Goal: Information Seeking & Learning: Learn about a topic

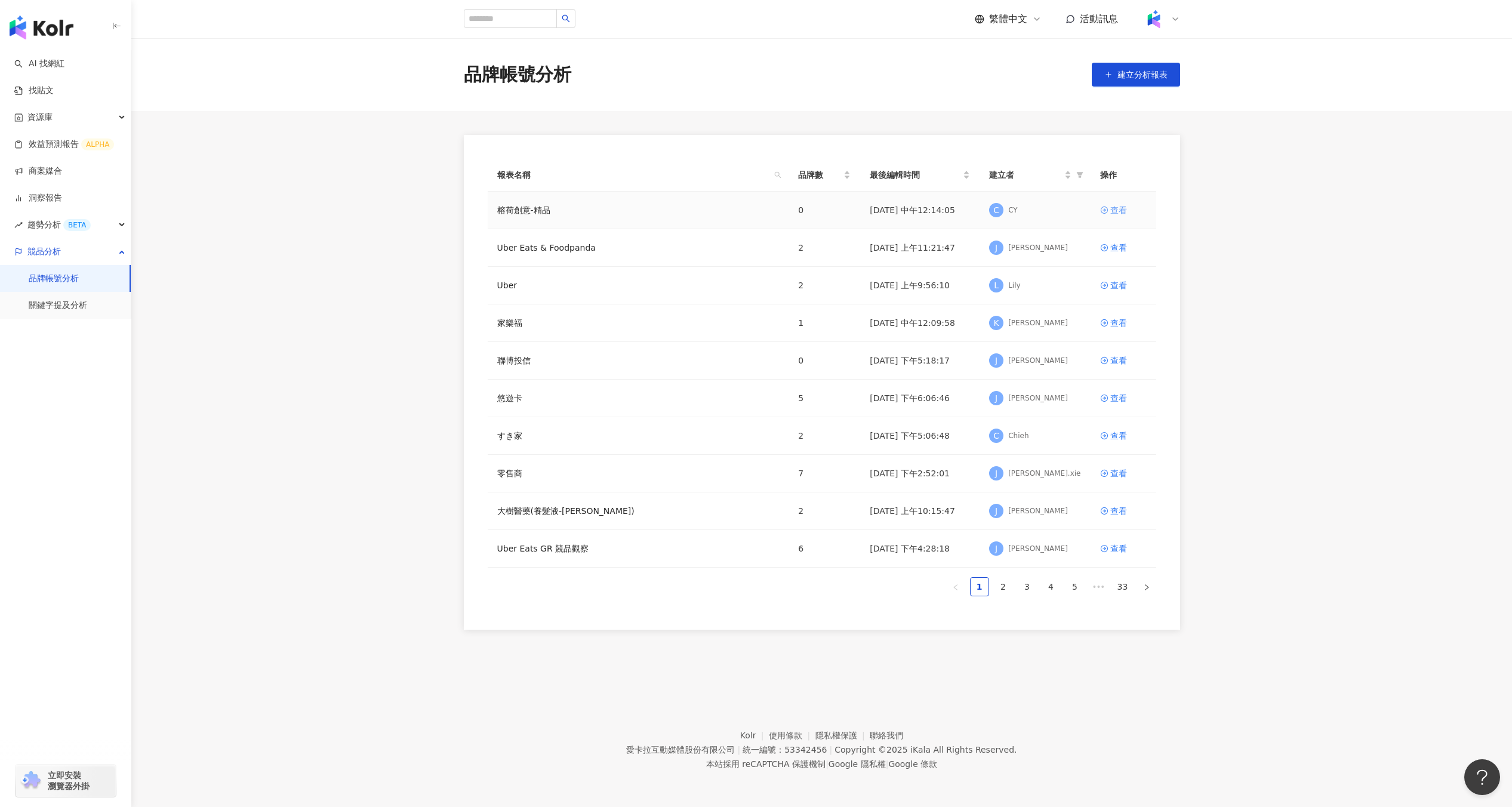
click at [1126, 209] on div "查看" at bounding box center [1118, 210] width 17 height 13
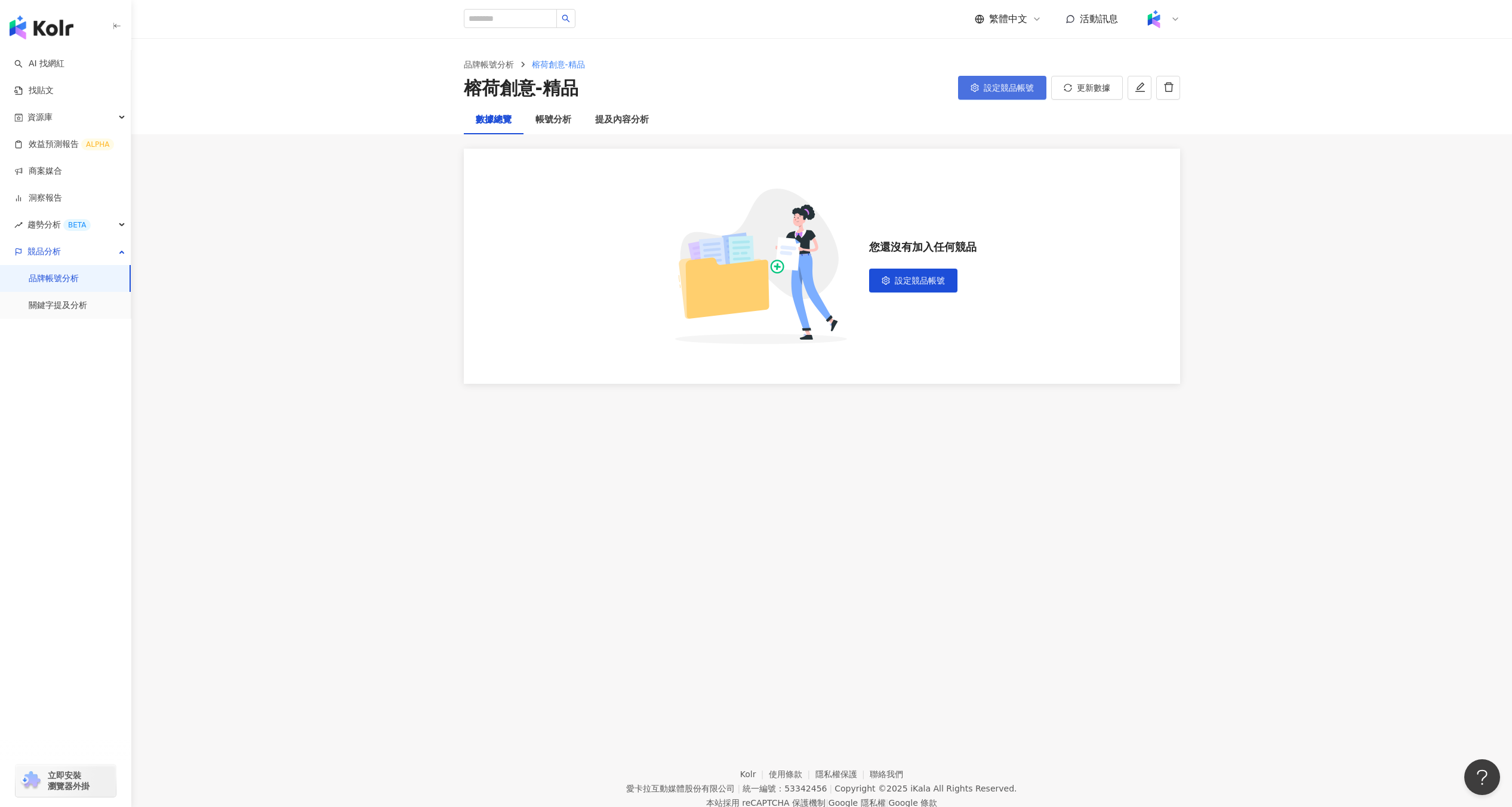
click at [1013, 94] on button "設定競品帳號" at bounding box center [1002, 87] width 88 height 24
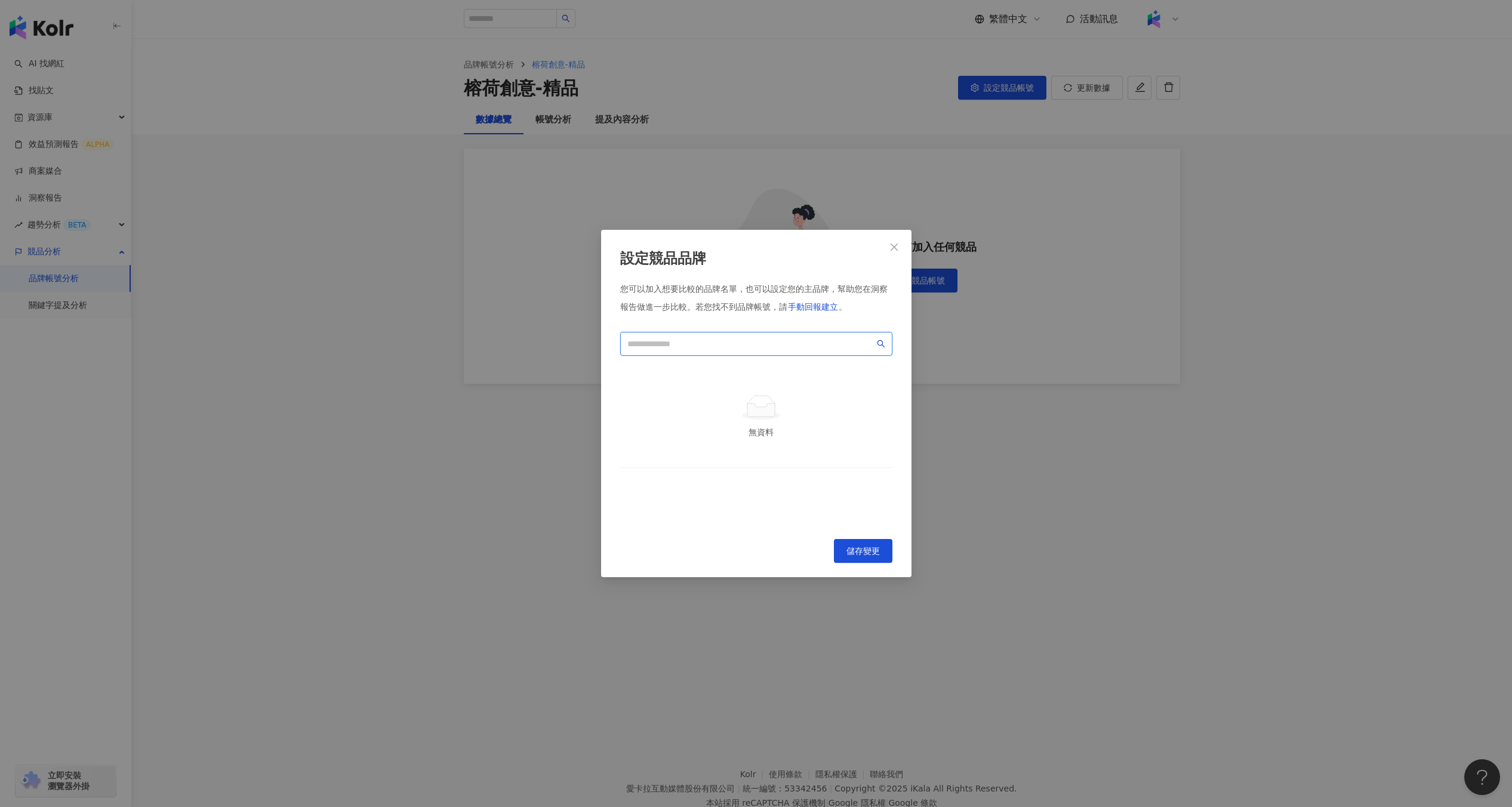
click at [794, 348] on input "search" at bounding box center [751, 344] width 247 height 13
click at [967, 83] on div "設定競品品牌 您可以加入想要比較的品牌名單，也可以設定您的主品牌，幫助您在洞察報告做進一步比較。 若您找不到品牌帳號，請 手動回報建立 。 無資料 To pi…" at bounding box center [756, 404] width 1512 height 807
click at [900, 105] on div "設定競品品牌 您可以加入想要比較的品牌名單，也可以設定您的主品牌，幫助您在洞察報告做進一步比較。 若您找不到品牌帳號，請 手動回報建立 。 無資料 To pi…" at bounding box center [756, 404] width 1512 height 807
click at [1112, 156] on div "設定競品品牌 您可以加入想要比較的品牌名單，也可以設定您的主品牌，幫助您在洞察報告做進一步比較。 若您找不到品牌帳號，請 手動回報建立 。 無資料 To pi…" at bounding box center [756, 404] width 1512 height 807
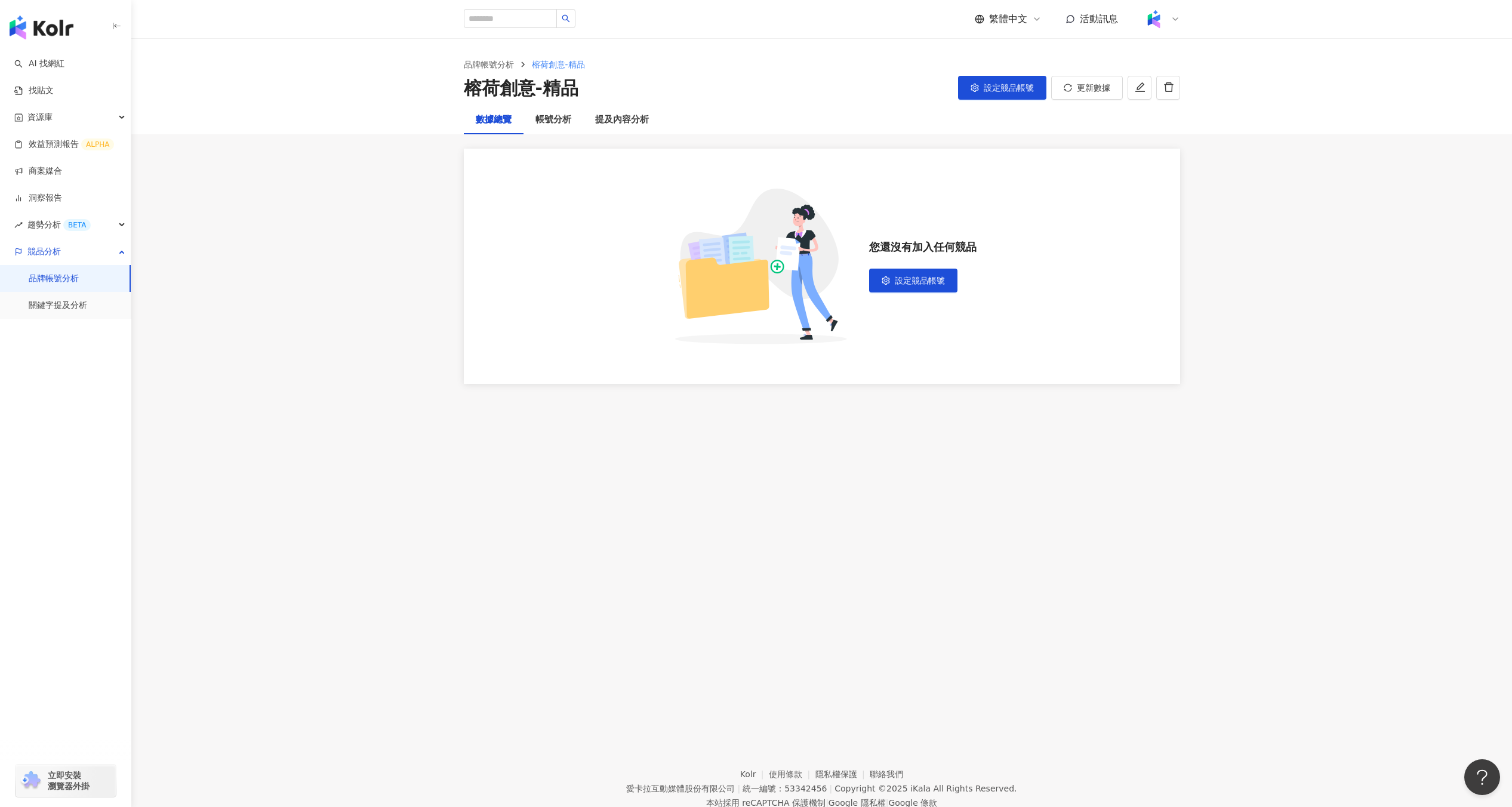
click at [1168, 27] on div at bounding box center [1161, 19] width 39 height 24
click at [1202, 155] on div "切換工作區" at bounding box center [1201, 162] width 115 height 24
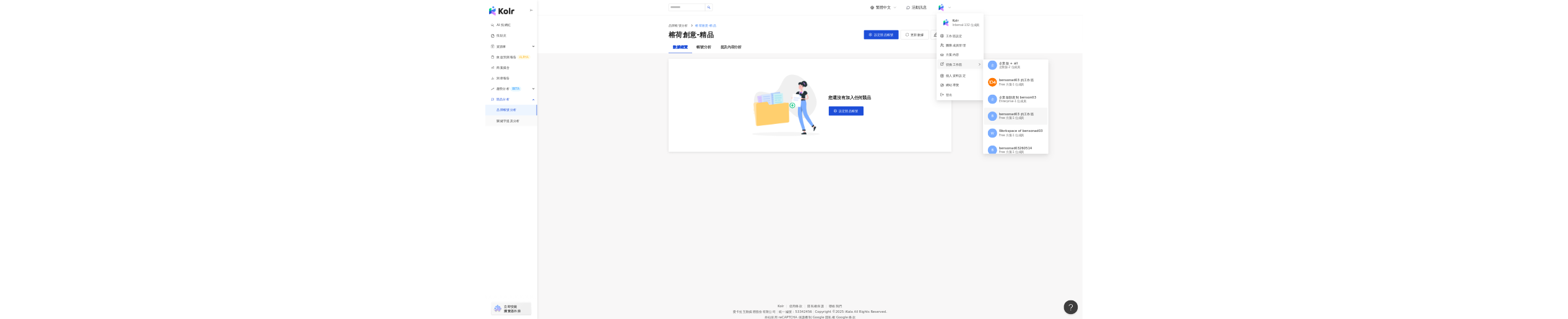
scroll to position [97, 0]
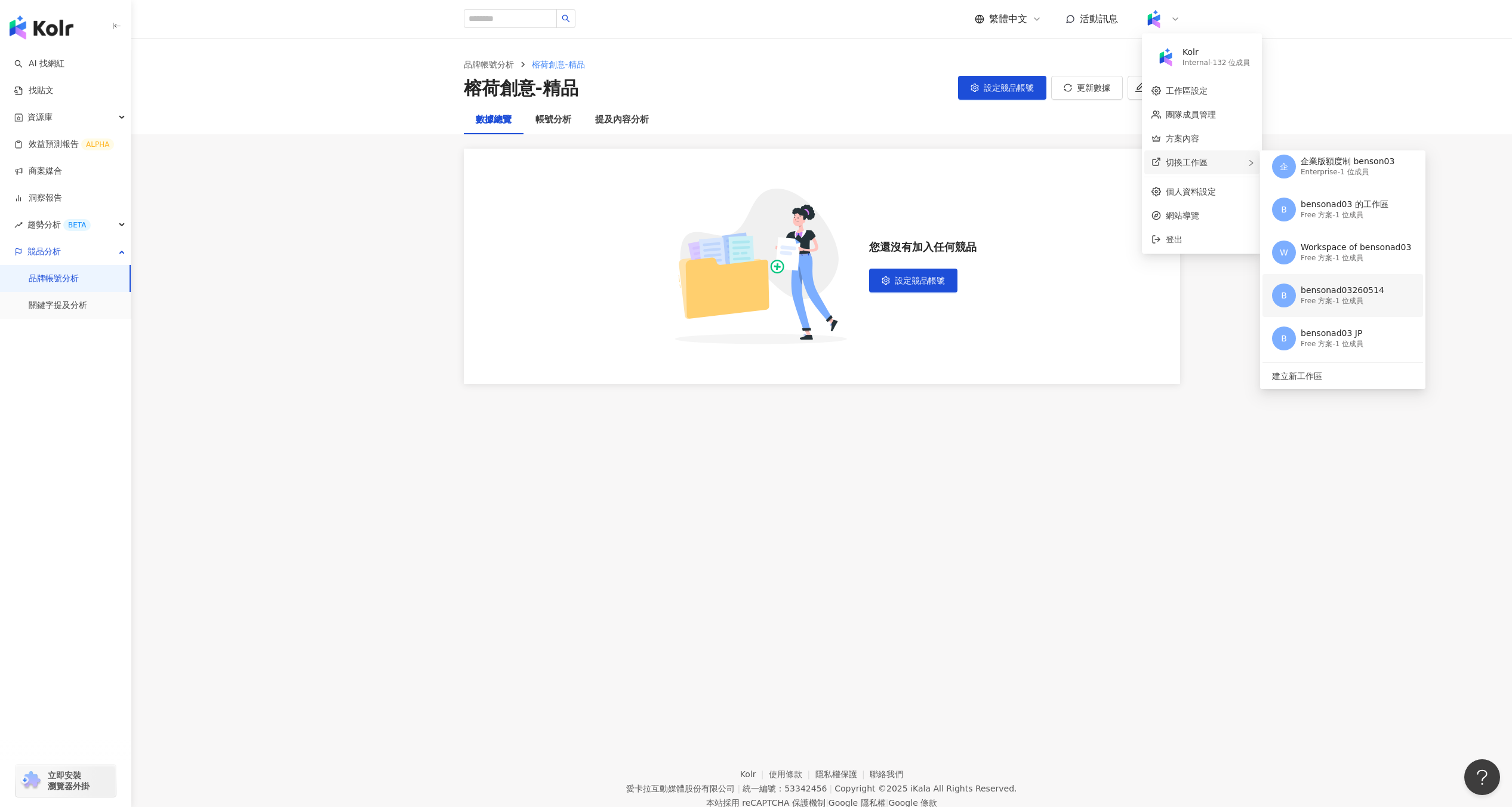
click at [1352, 301] on div "Free 方案 - 1 位成員" at bounding box center [1342, 300] width 83 height 10
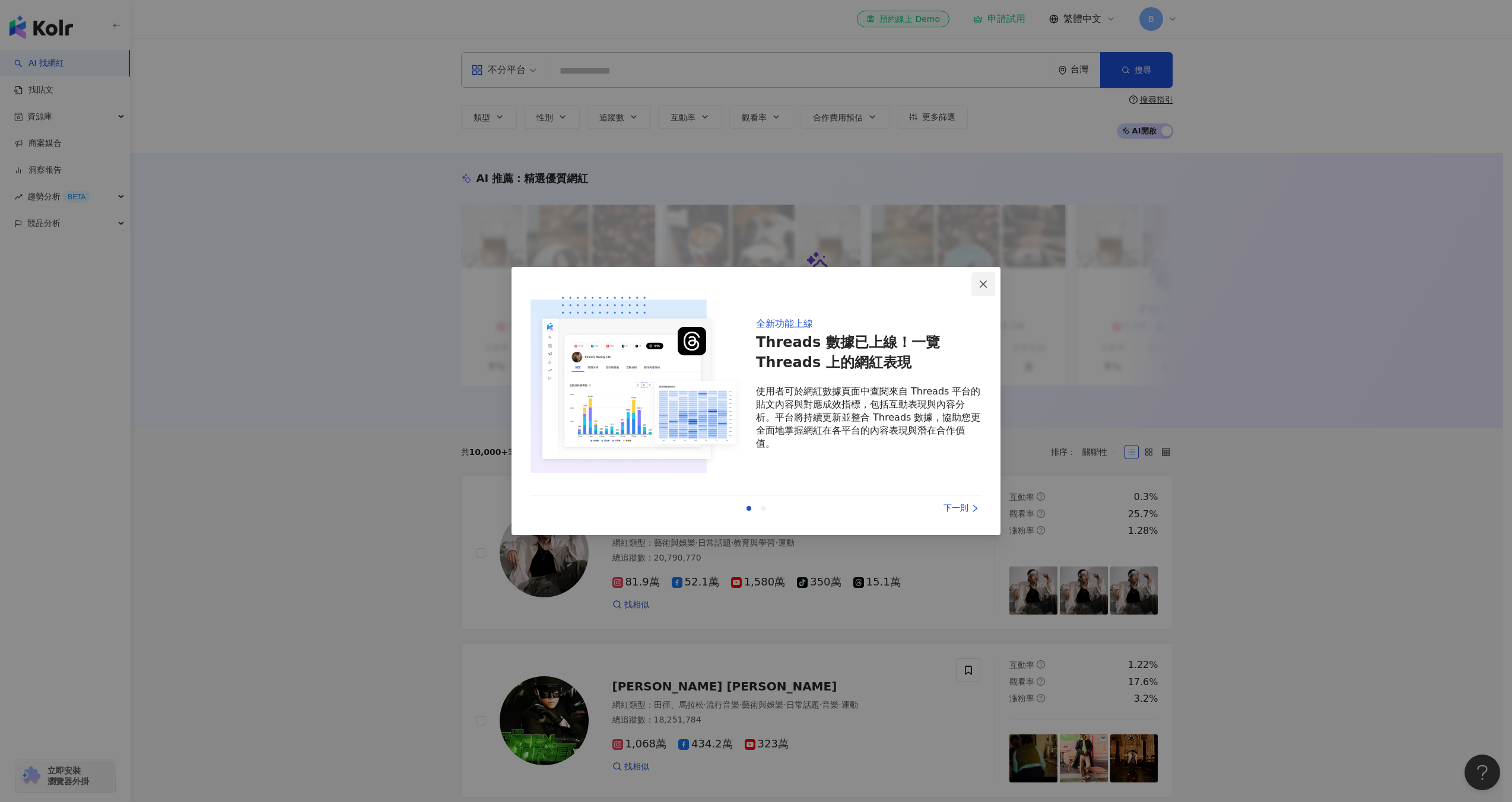
click at [981, 282] on icon "close" at bounding box center [983, 283] width 7 height 7
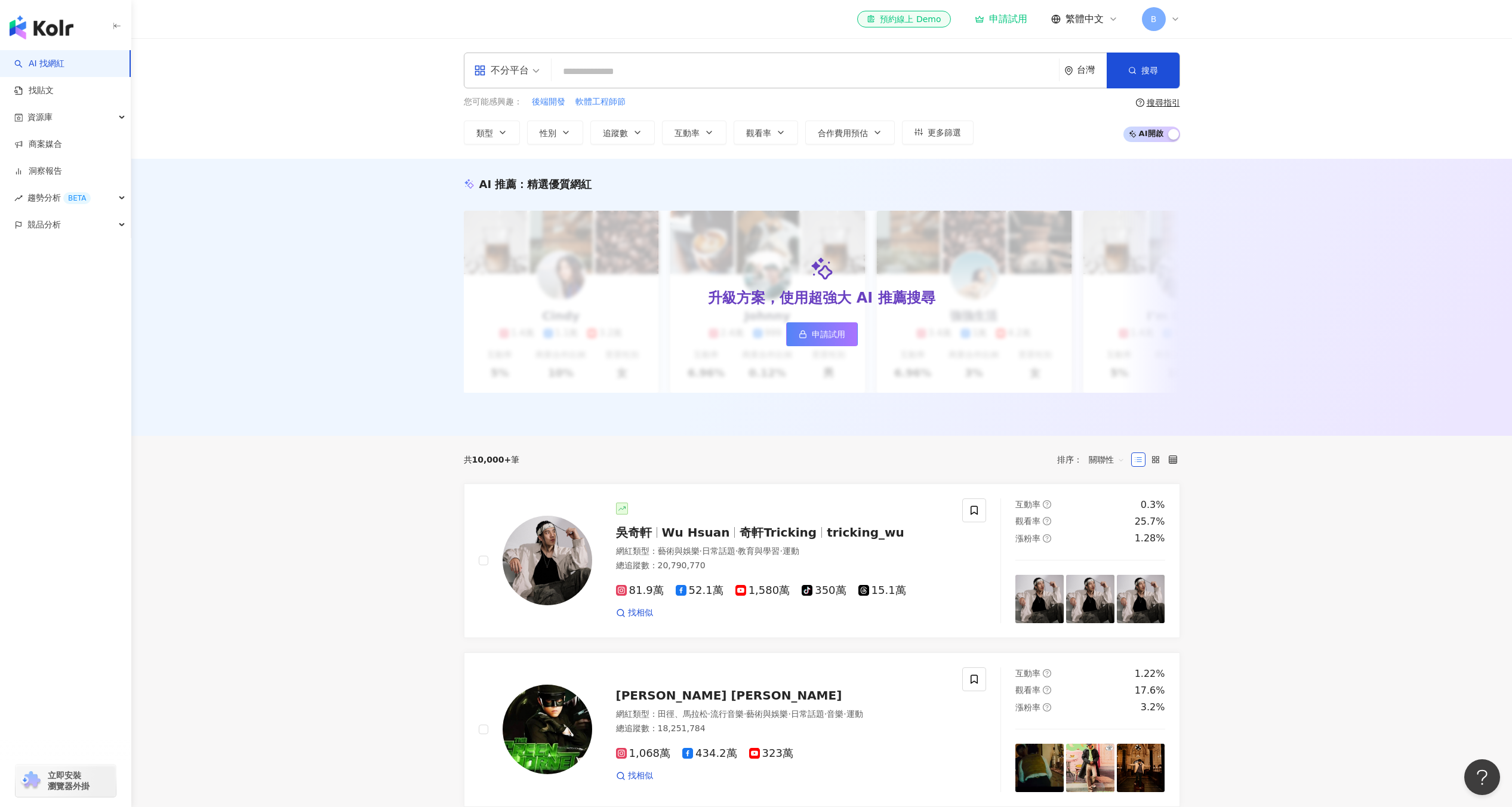
click at [1154, 18] on span "B" at bounding box center [1153, 19] width 6 height 13
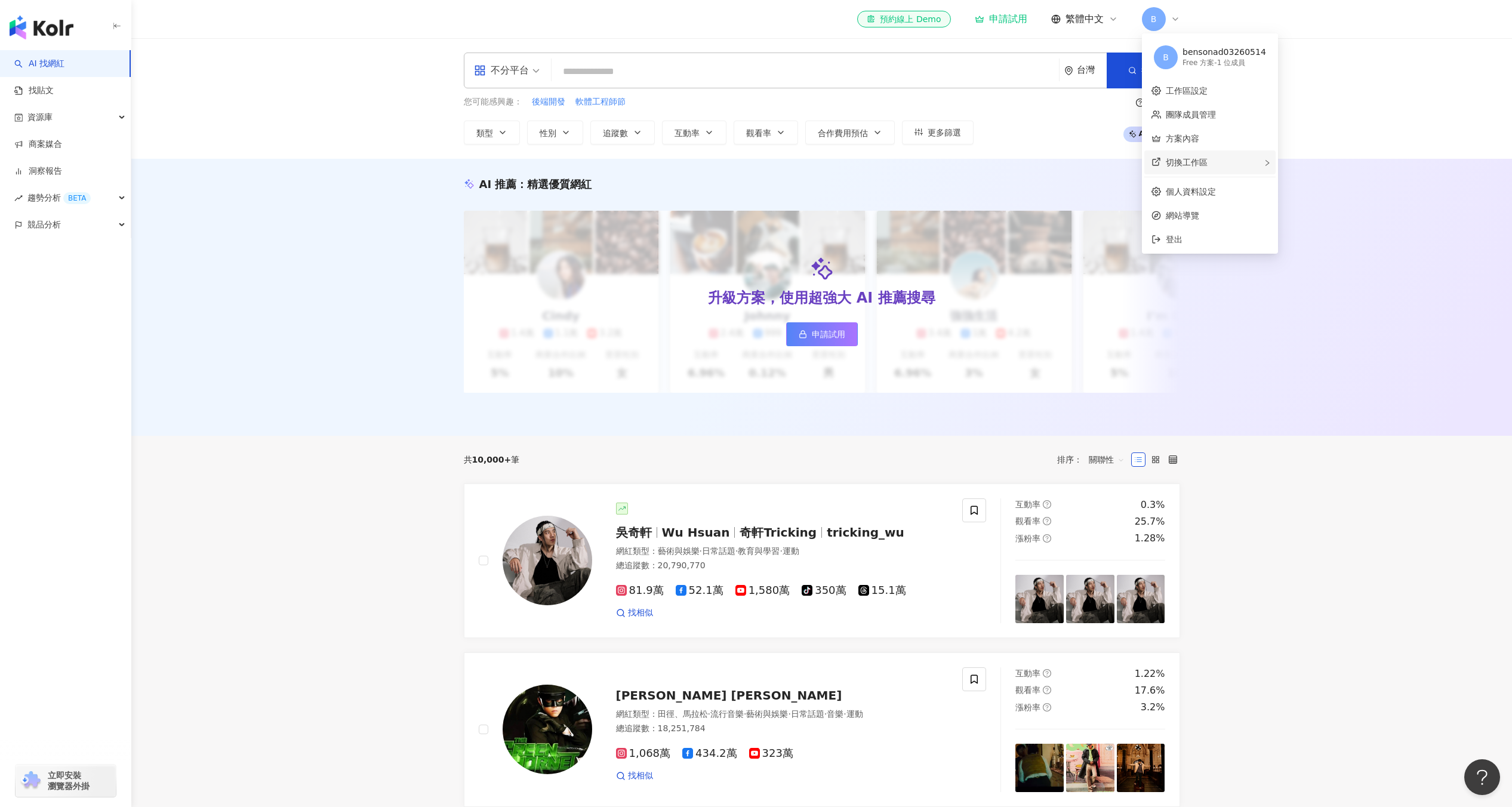
click at [1193, 170] on div "切換工作區" at bounding box center [1209, 162] width 131 height 24
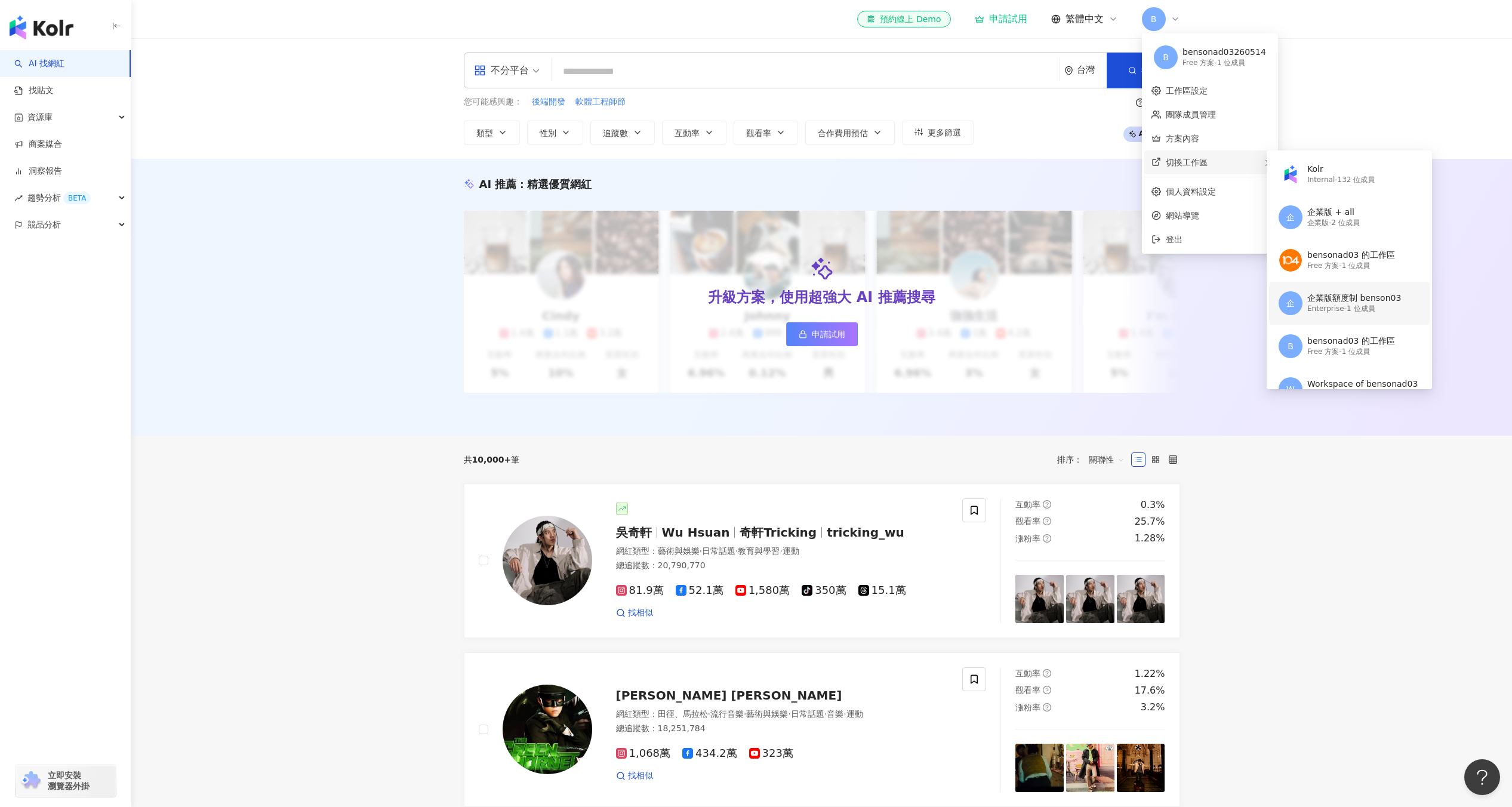
click at [1351, 321] on div "企 企業版額度制 benson03 Enterprise - 1 位成員" at bounding box center [1348, 303] width 139 height 43
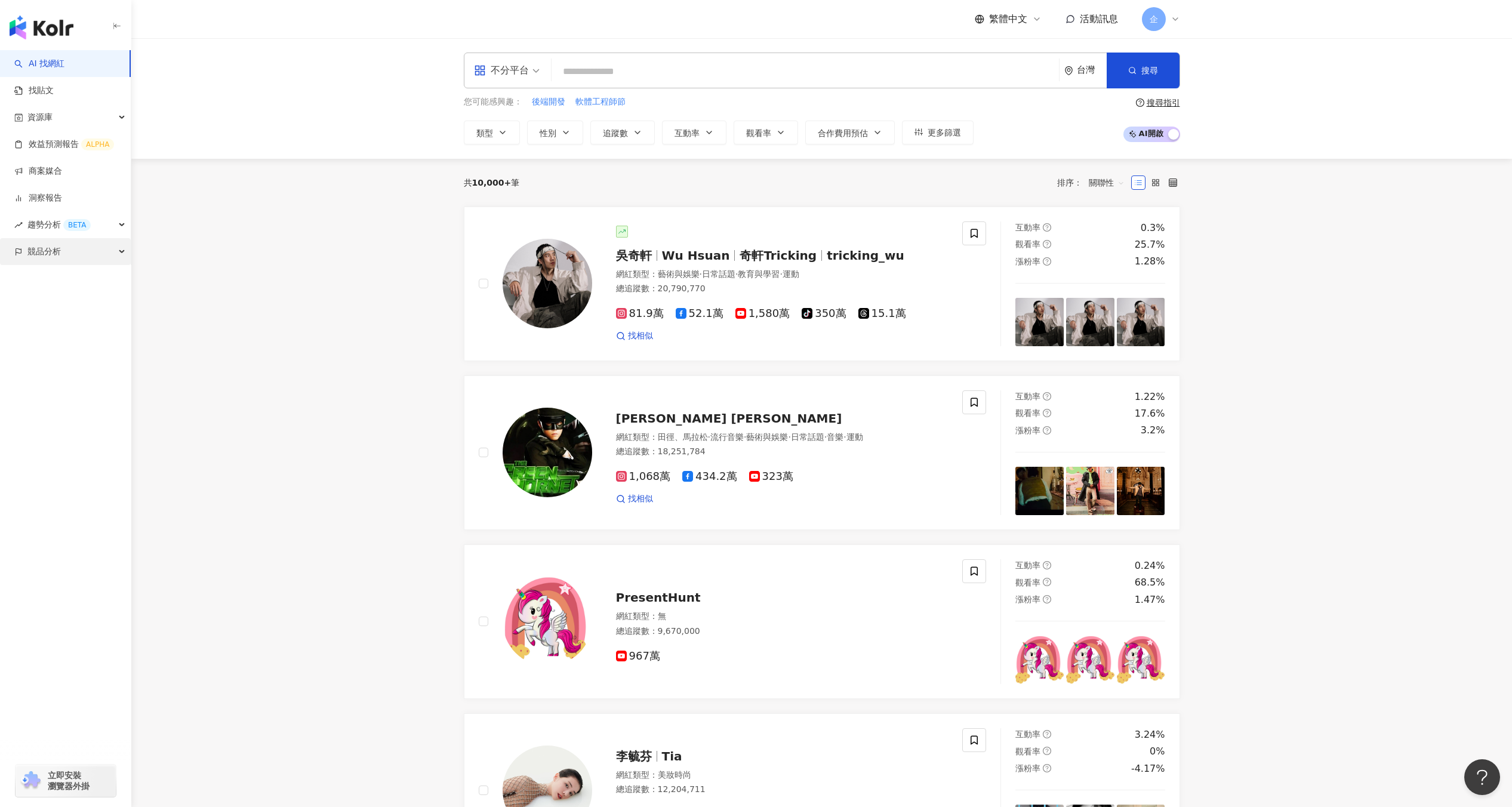
click at [123, 252] on div "競品分析" at bounding box center [65, 252] width 131 height 27
click at [79, 282] on link "品牌帳號分析" at bounding box center [53, 278] width 50 height 12
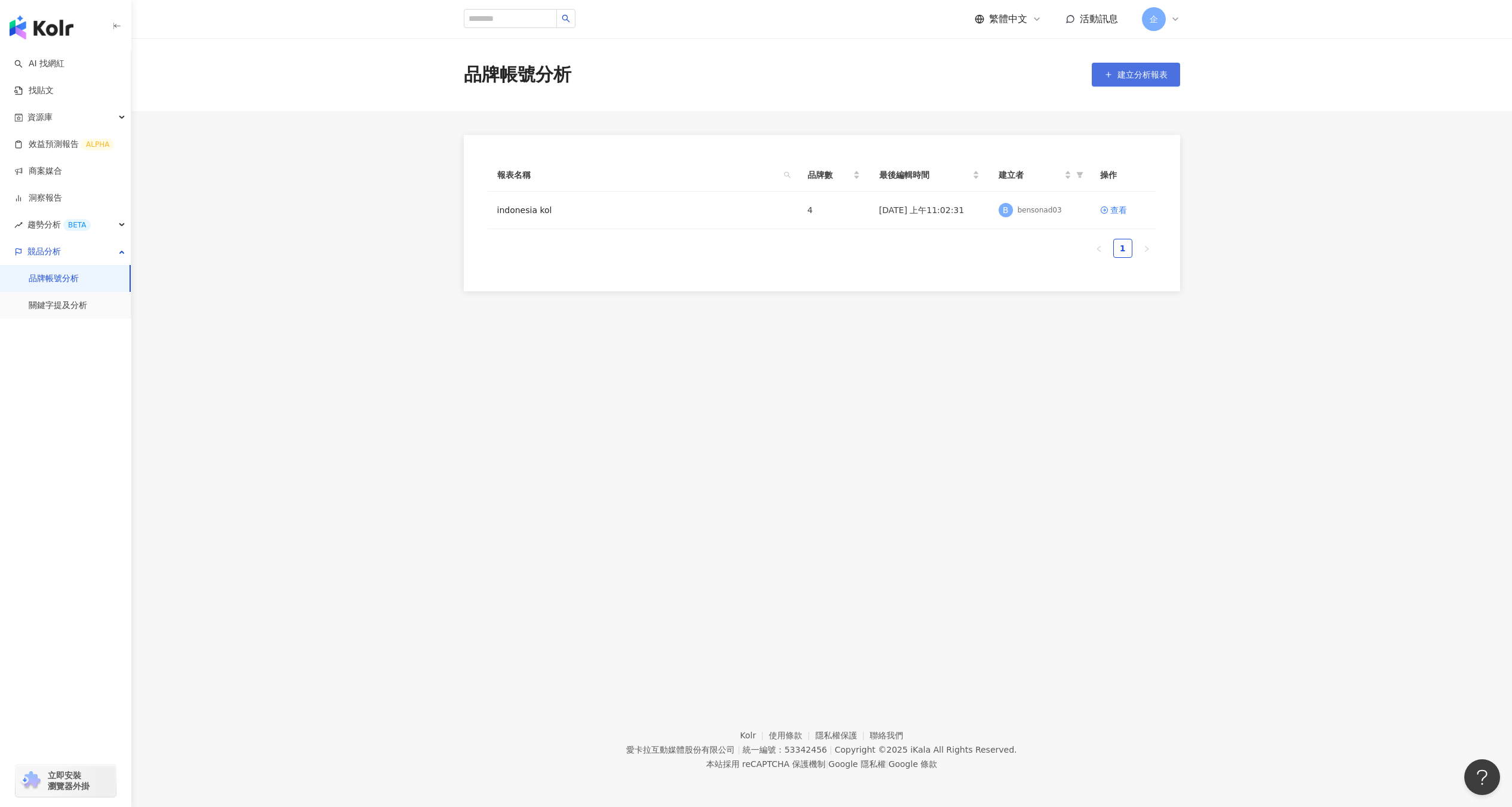
click at [1151, 78] on span "建立分析報表" at bounding box center [1142, 75] width 50 height 9
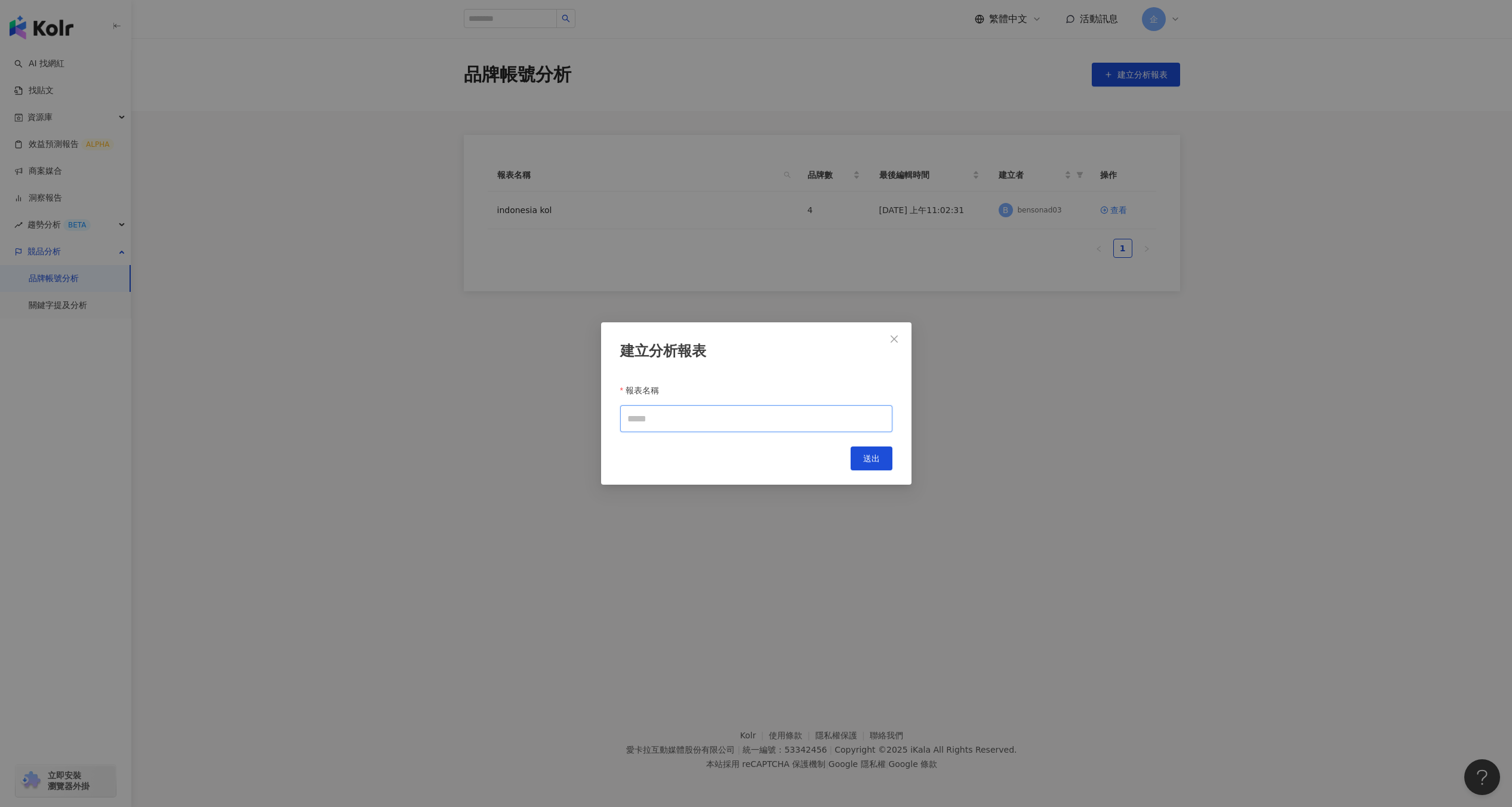
click at [804, 418] on input "報表名稱" at bounding box center [756, 418] width 272 height 27
type input "*"
type input "**********"
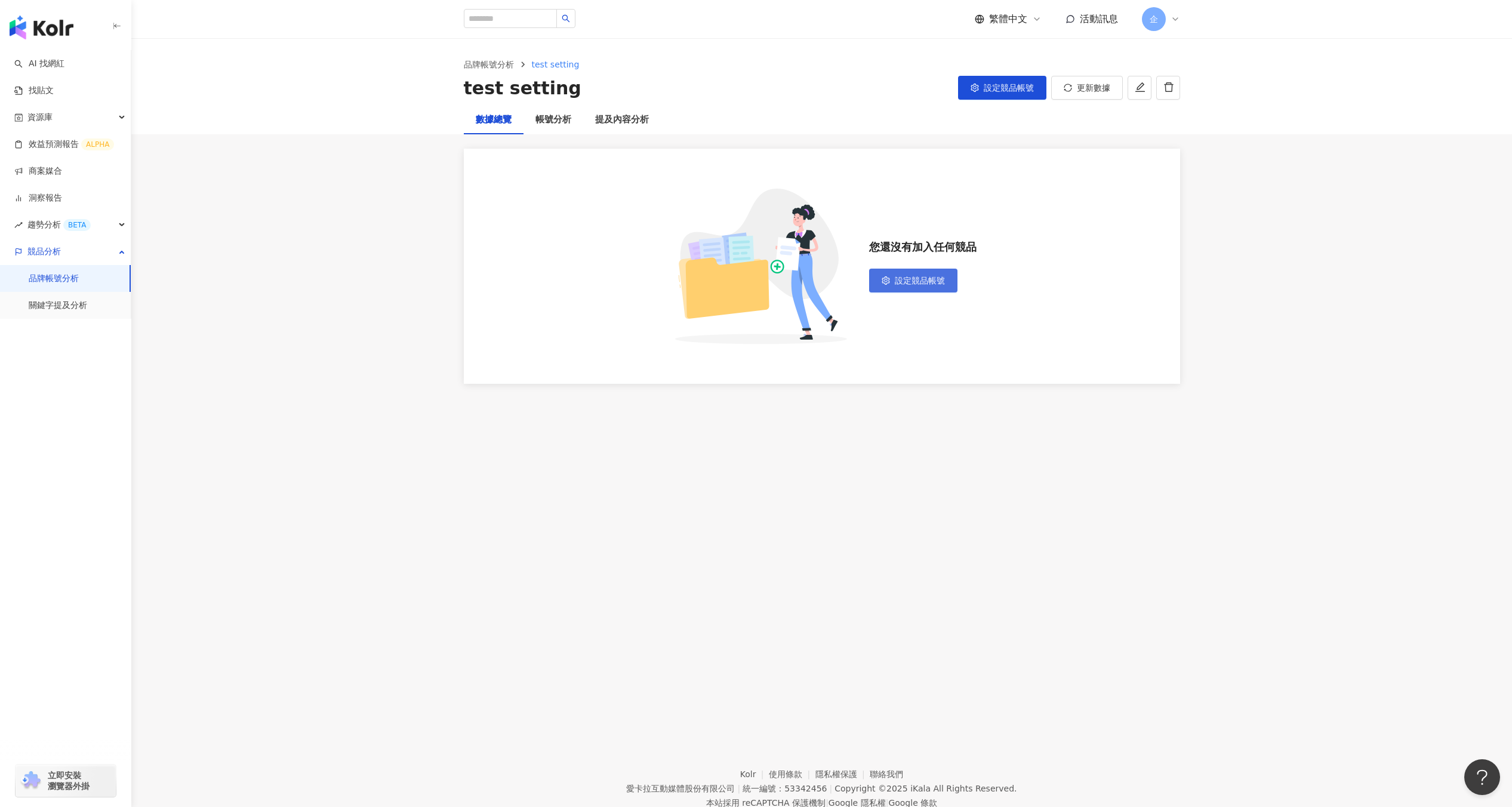
click at [895, 278] on span "設定競品帳號" at bounding box center [920, 281] width 50 height 9
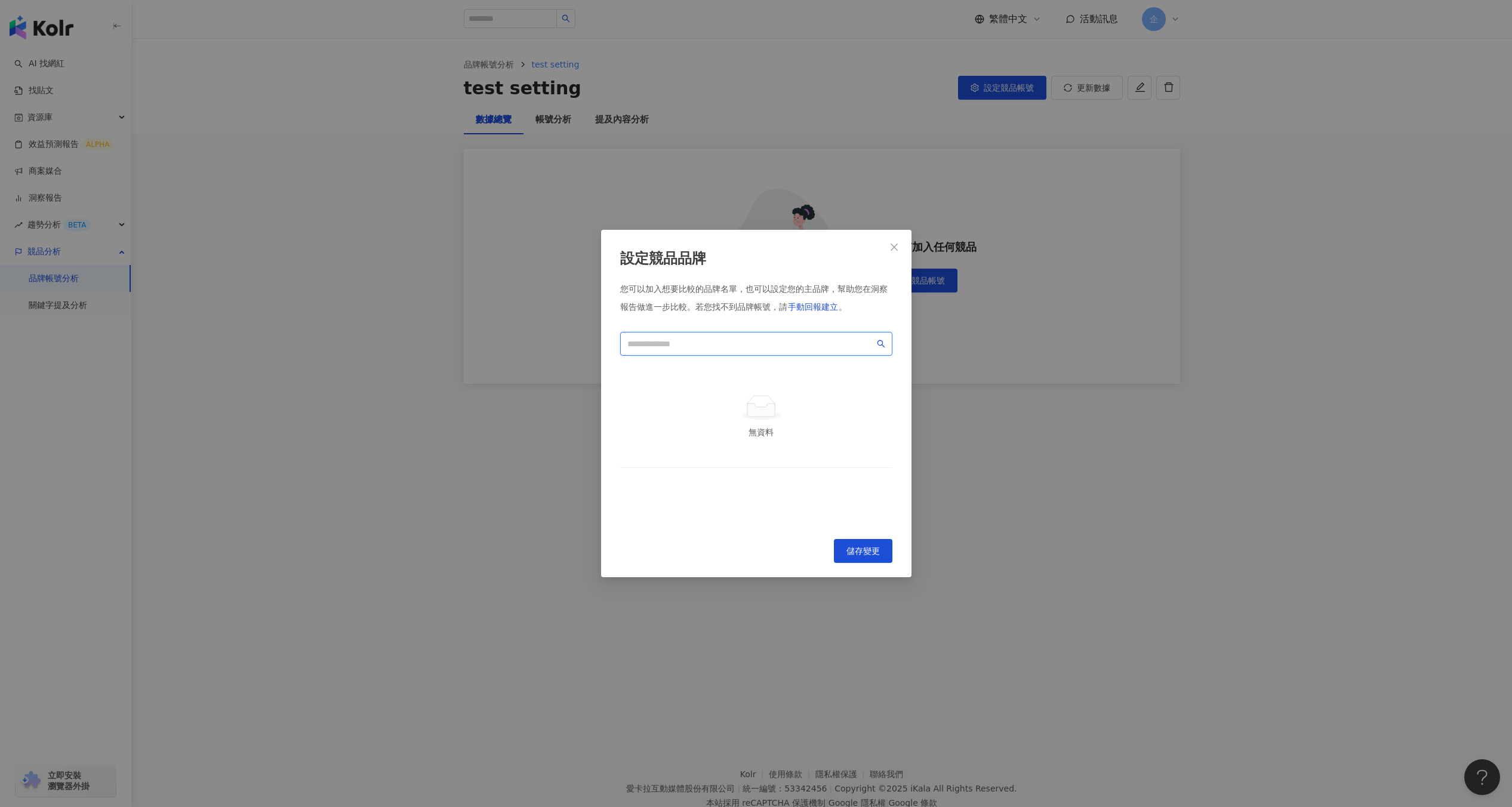
click at [806, 345] on input "search" at bounding box center [751, 344] width 247 height 13
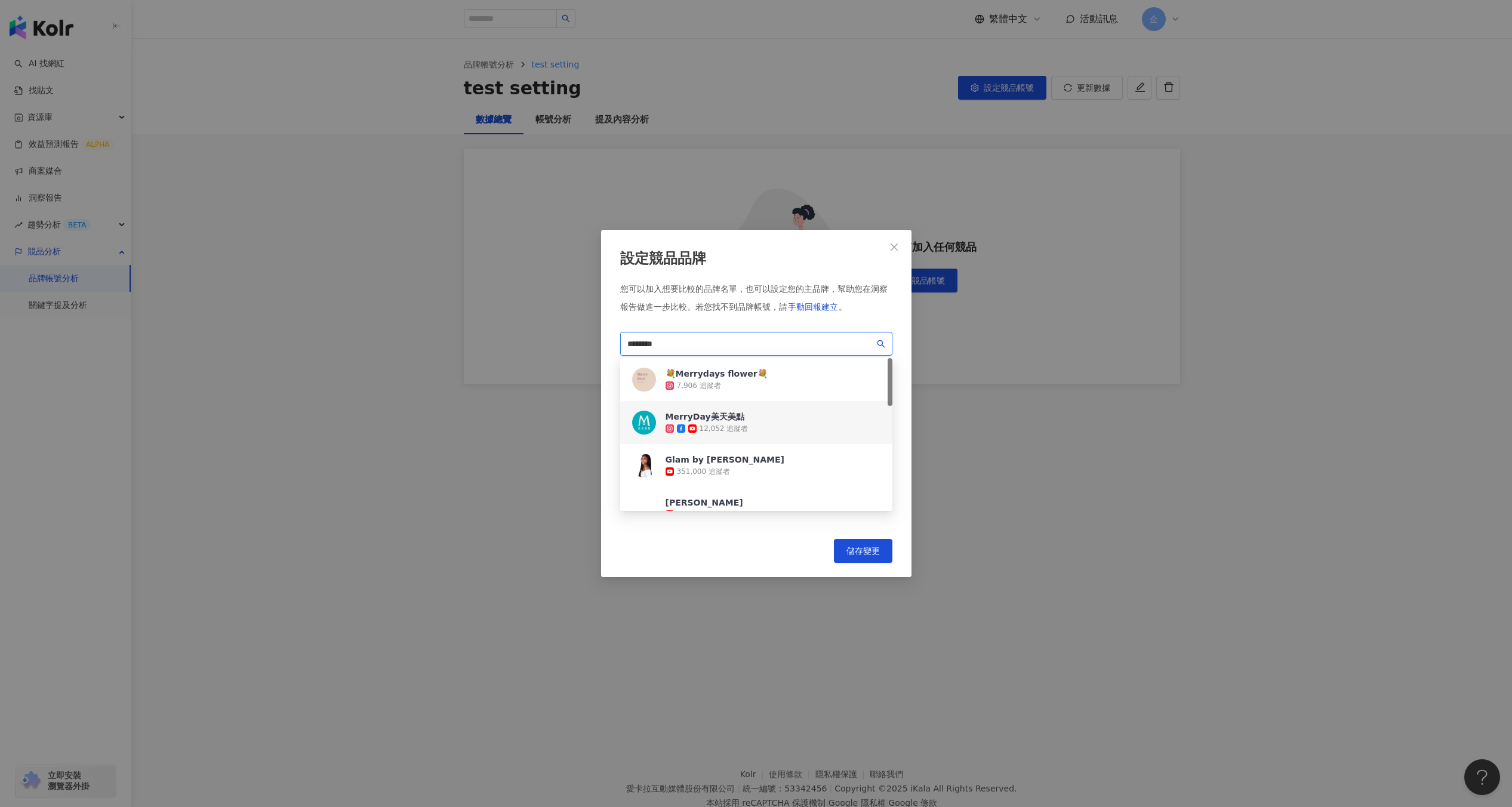
click at [789, 420] on div "MerryDay美天美點 12,052 追蹤者" at bounding box center [756, 422] width 272 height 43
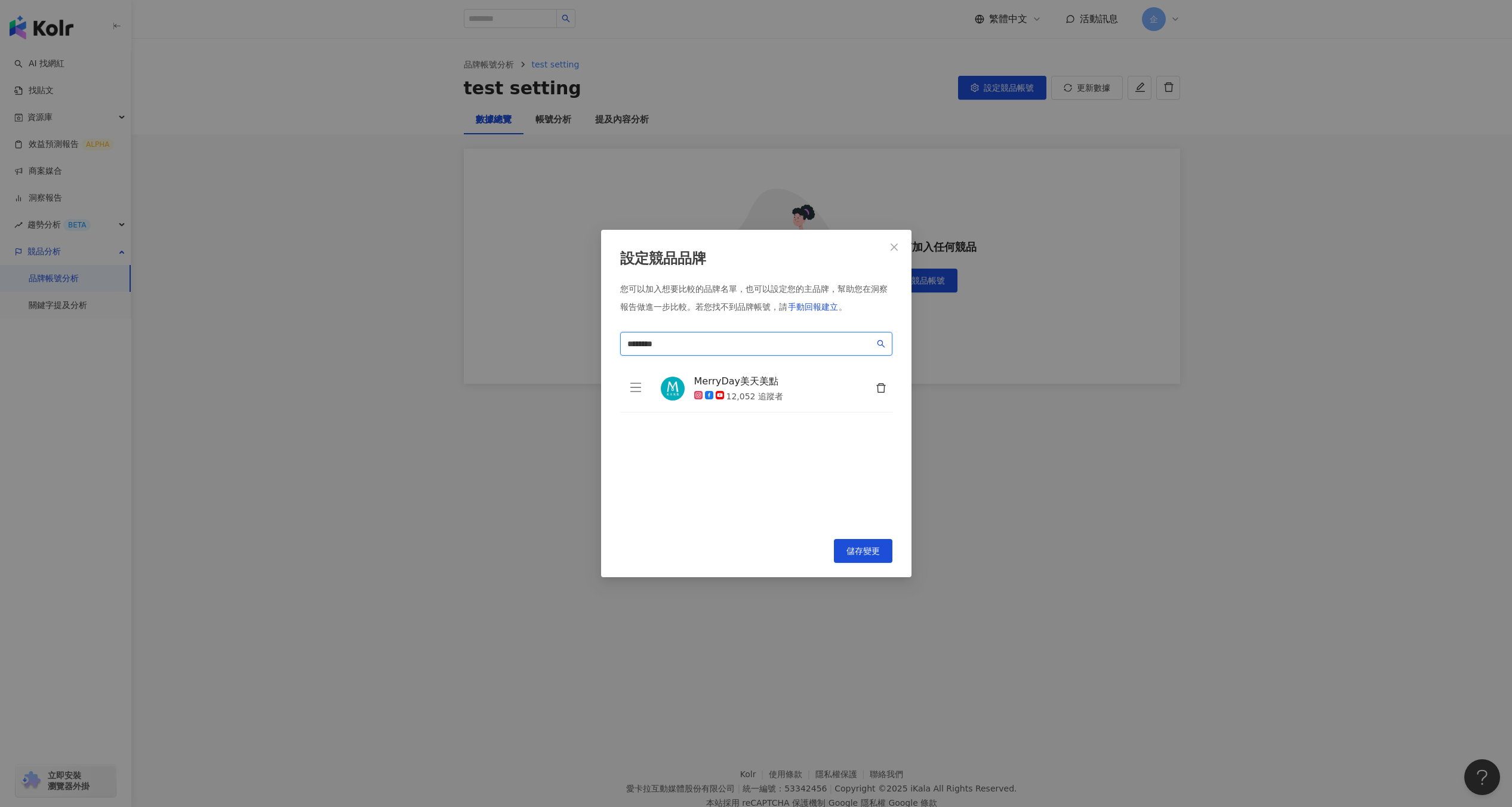
click at [781, 345] on input "********" at bounding box center [751, 344] width 247 height 13
click at [767, 375] on div "Kamee咖米｜客製化保健品第一品牌" at bounding box center [735, 374] width 141 height 12
type input "**"
click at [851, 437] on button "button" at bounding box center [856, 442] width 24 height 24
click at [855, 439] on icon "star" at bounding box center [857, 442] width 11 height 11
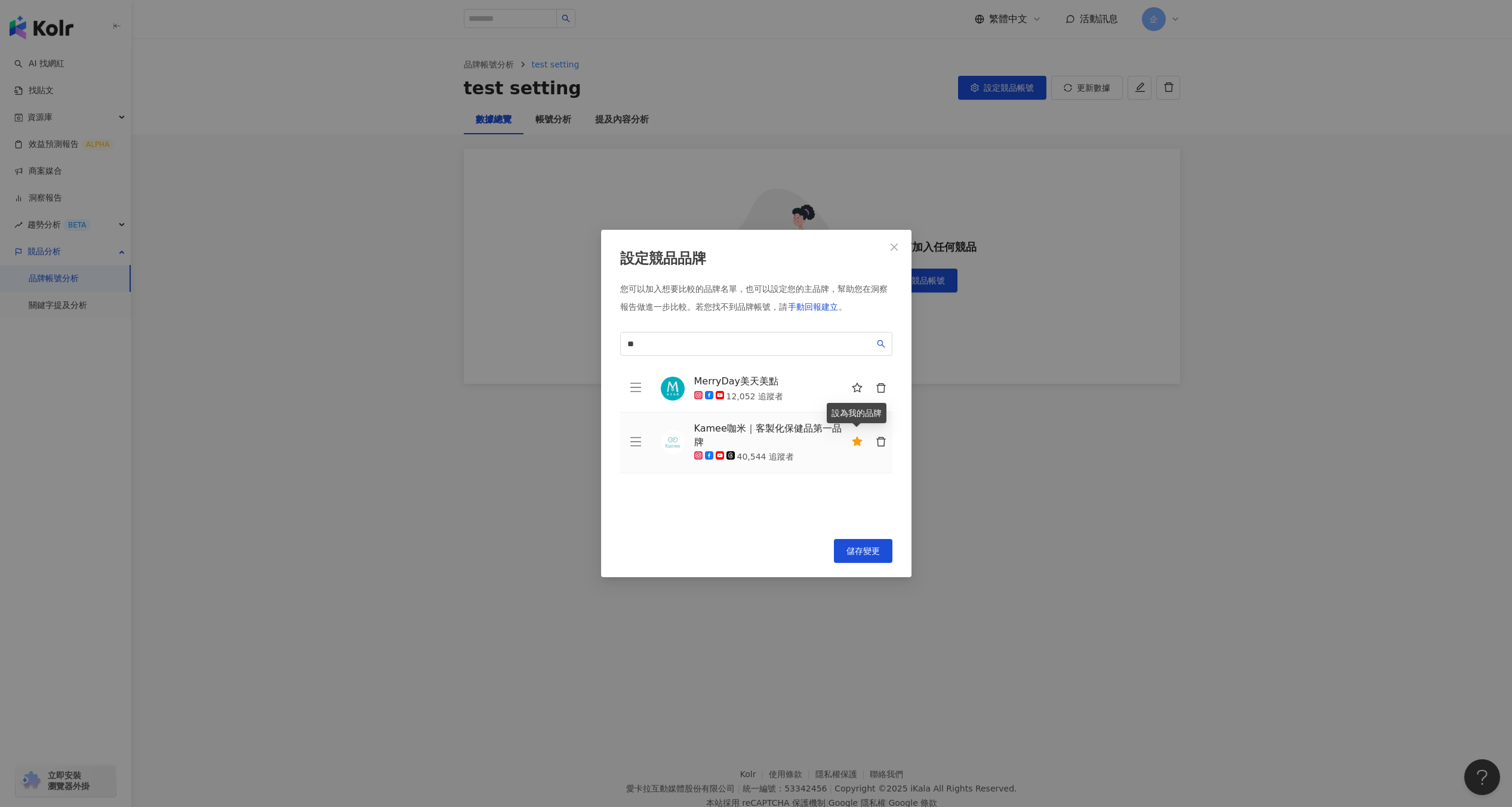
click at [854, 444] on icon "star" at bounding box center [856, 441] width 10 height 9
click at [853, 440] on icon "star" at bounding box center [857, 442] width 11 height 11
click at [859, 445] on icon "star" at bounding box center [856, 441] width 10 height 9
click at [844, 558] on button "儲存變更" at bounding box center [863, 551] width 58 height 24
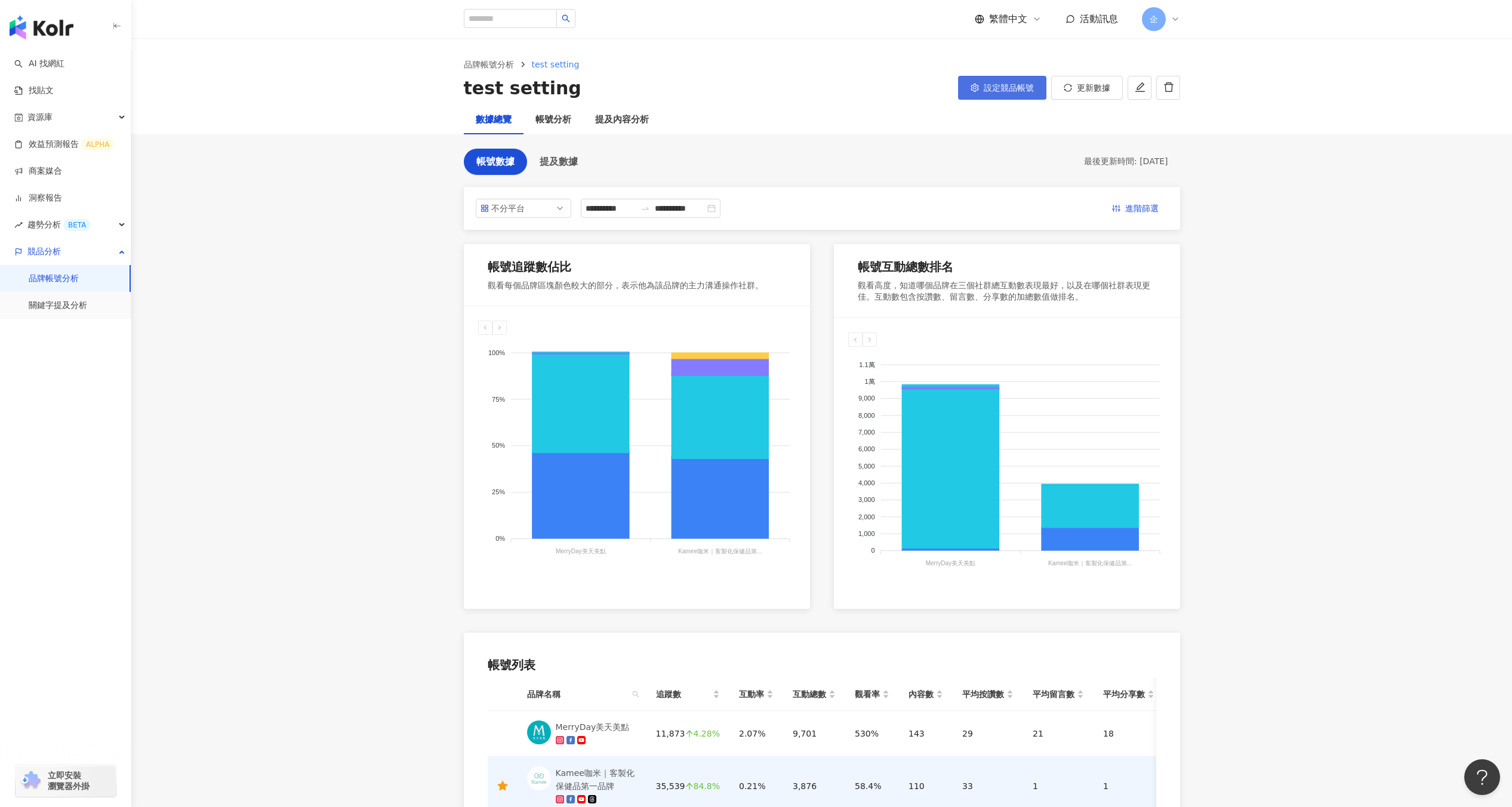
click at [1018, 87] on span "設定競品帳號" at bounding box center [1009, 88] width 50 height 9
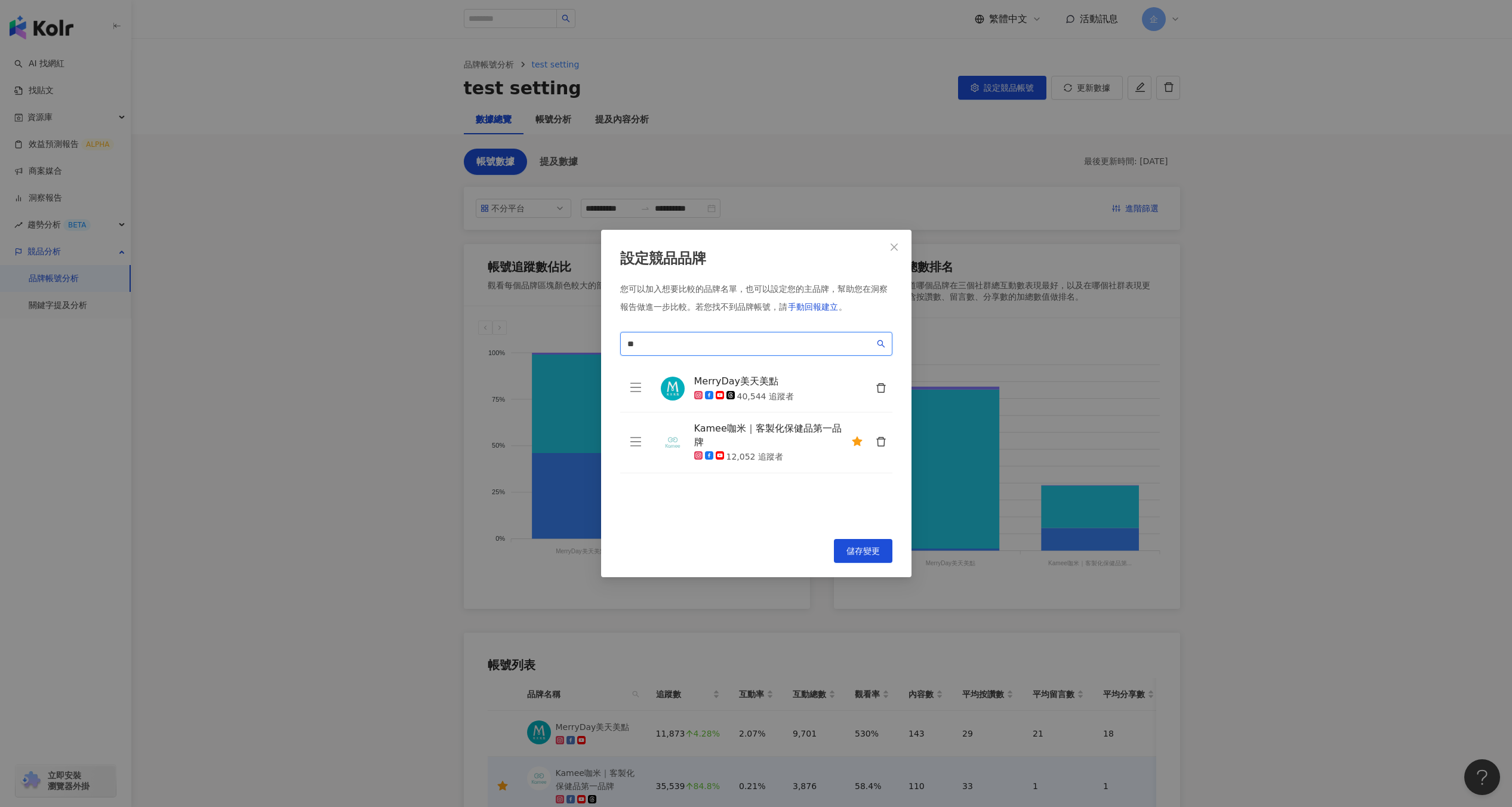
click at [796, 345] on input "**" at bounding box center [751, 344] width 247 height 13
click at [898, 242] on icon "close" at bounding box center [894, 247] width 9 height 9
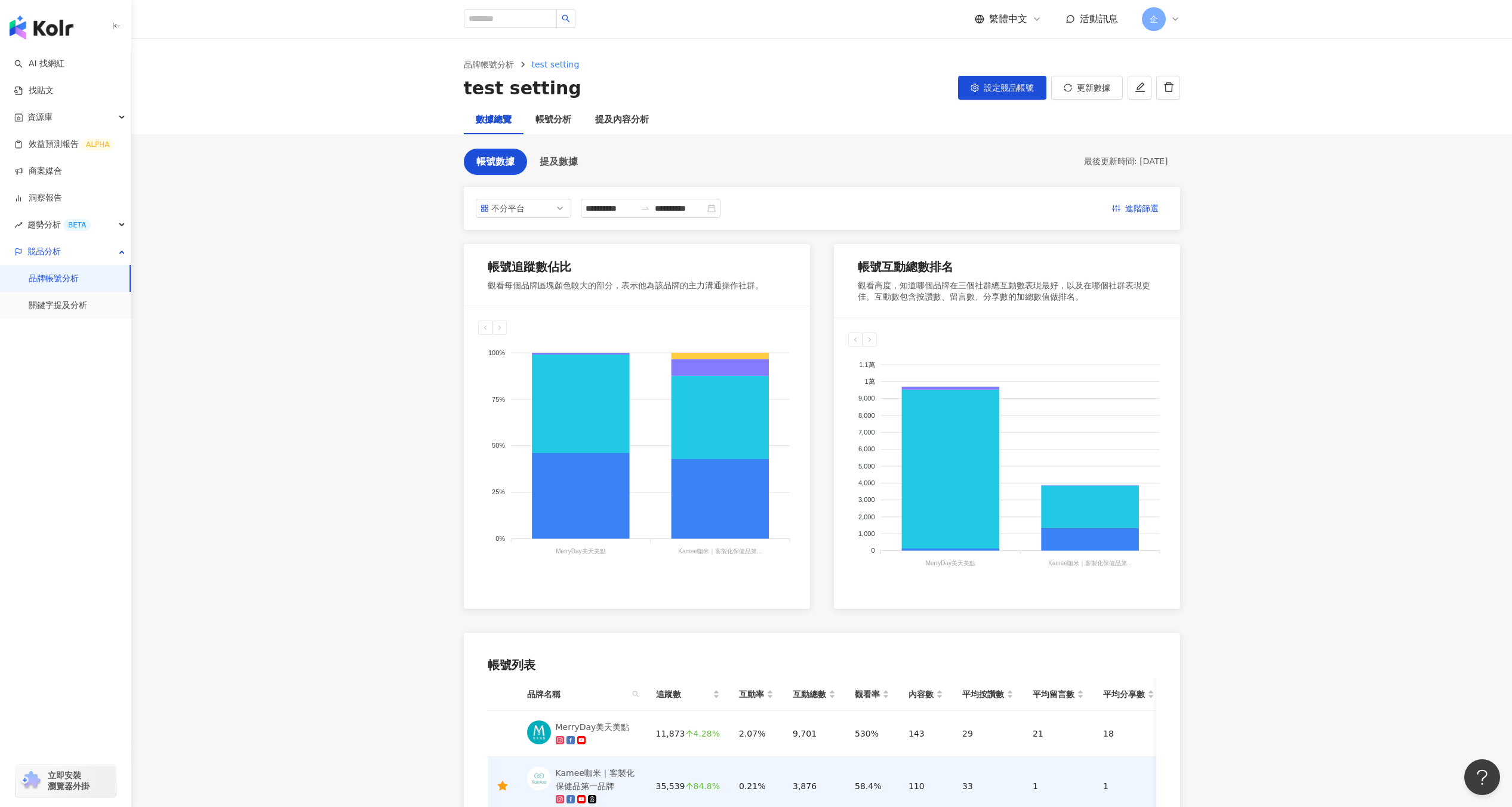
click at [956, 170] on div "**********" at bounding box center [822, 516] width 716 height 735
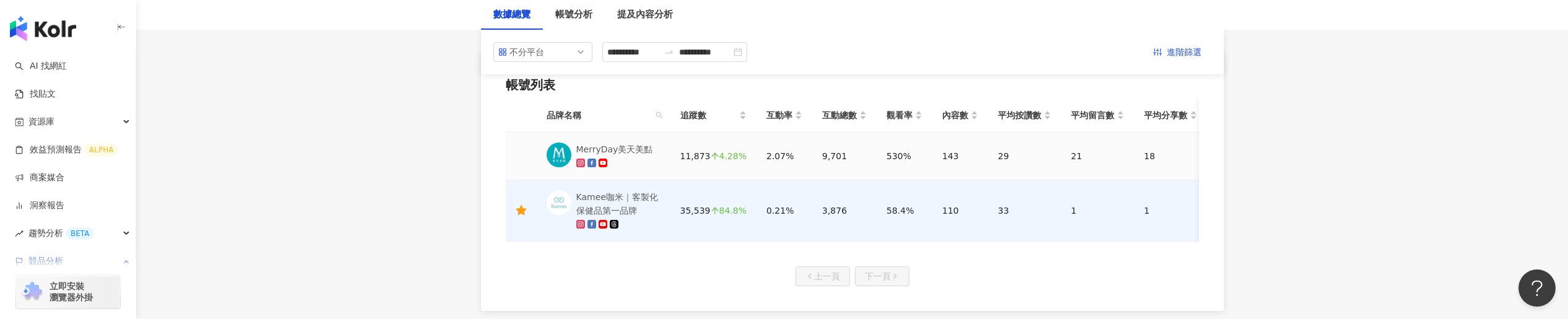
scroll to position [578, 0]
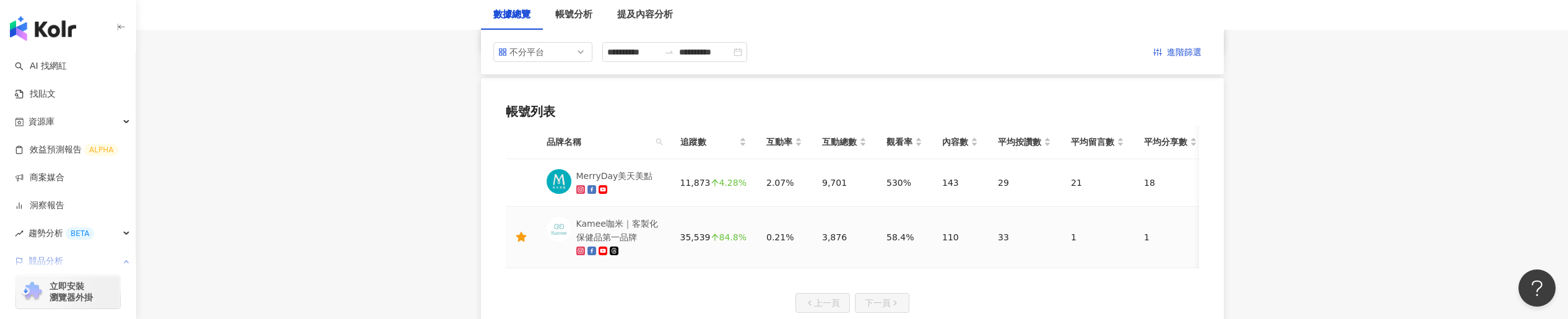
click at [628, 224] on div "Kamee咖米｜客製化保健品第一品牌" at bounding box center [618, 230] width 84 height 27
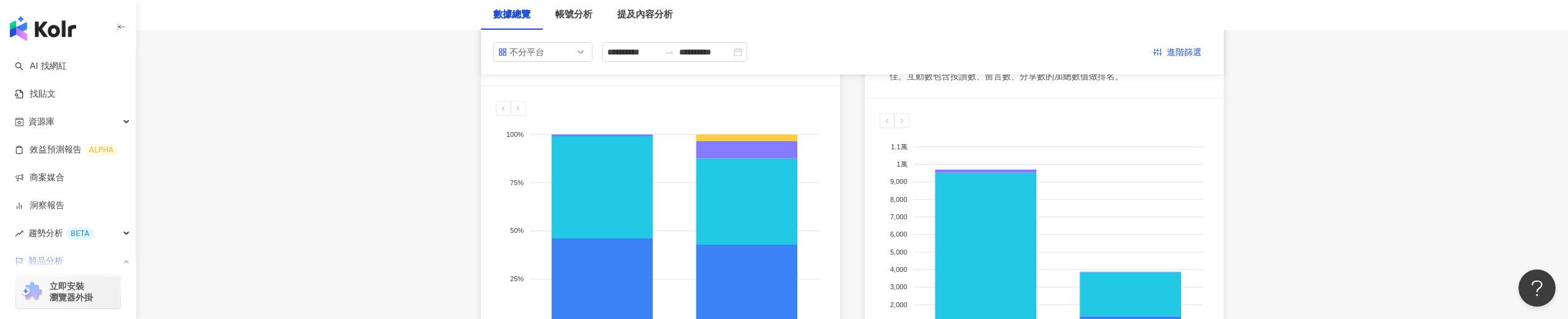
scroll to position [0, 0]
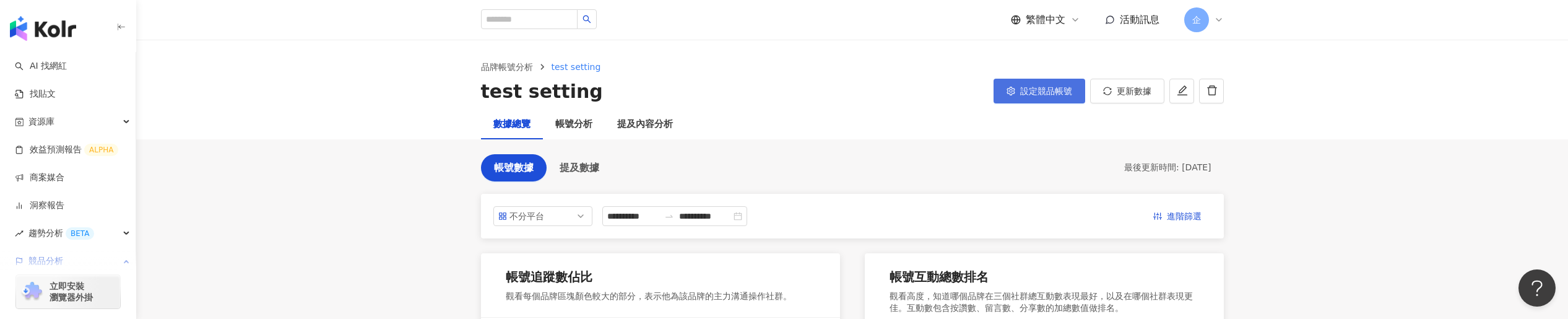
click at [1044, 89] on span "設定競品帳號" at bounding box center [1046, 91] width 52 height 10
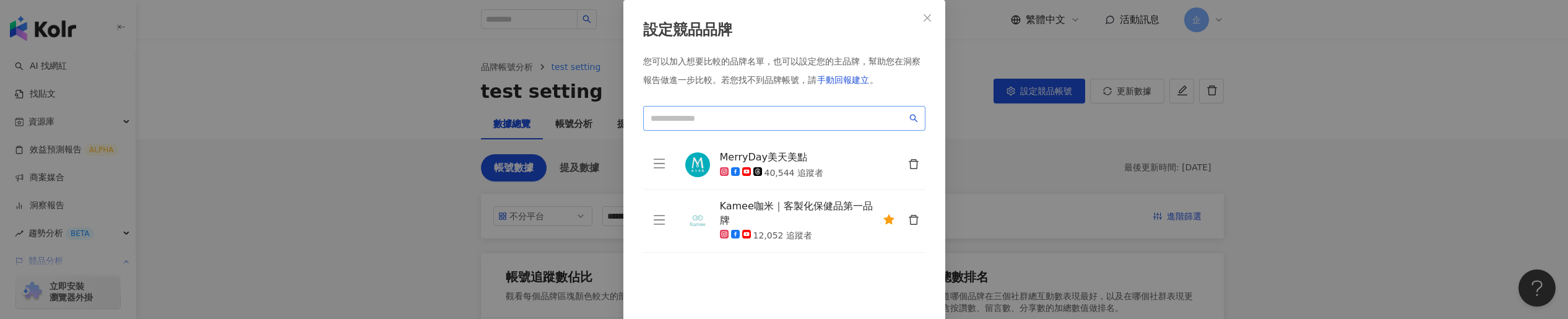
click at [768, 110] on span at bounding box center [784, 118] width 282 height 24
type input "*"
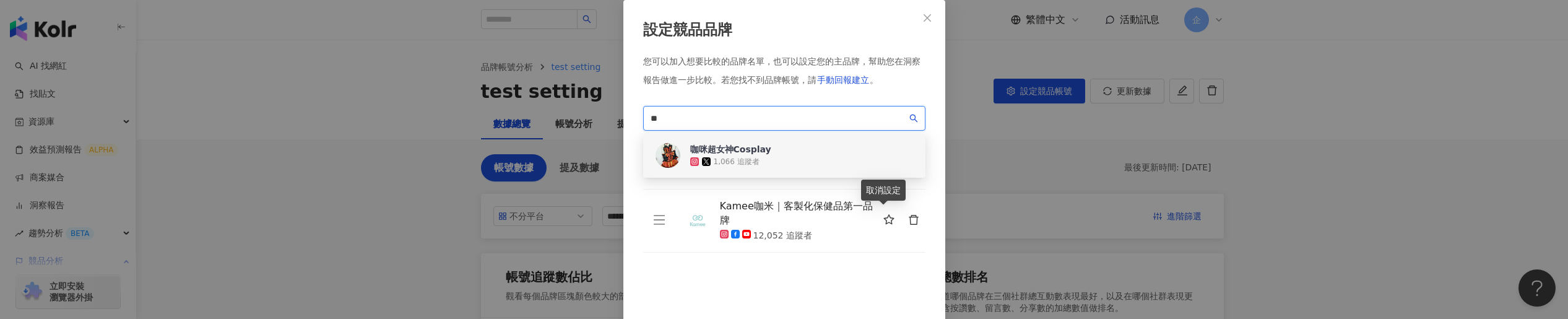
type input "**"
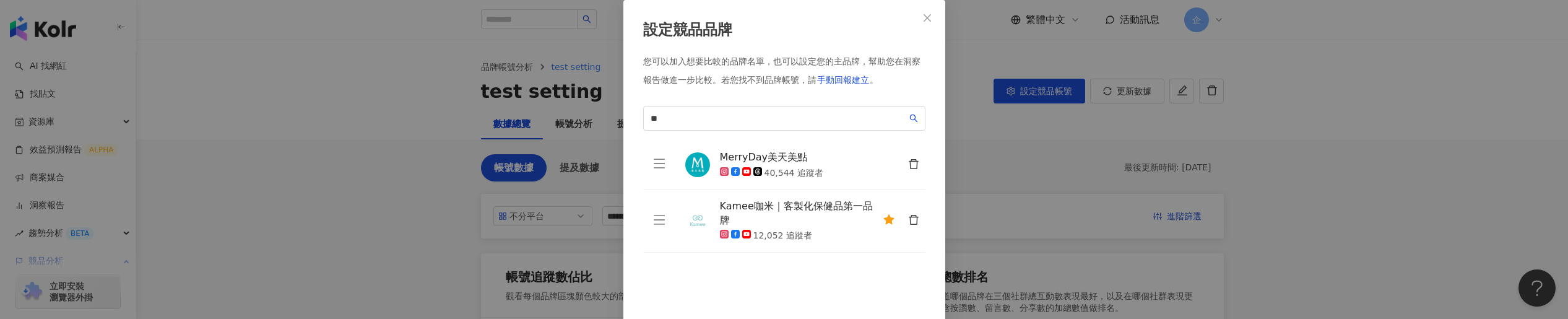
click at [915, 216] on button "button" at bounding box center [912, 220] width 24 height 24
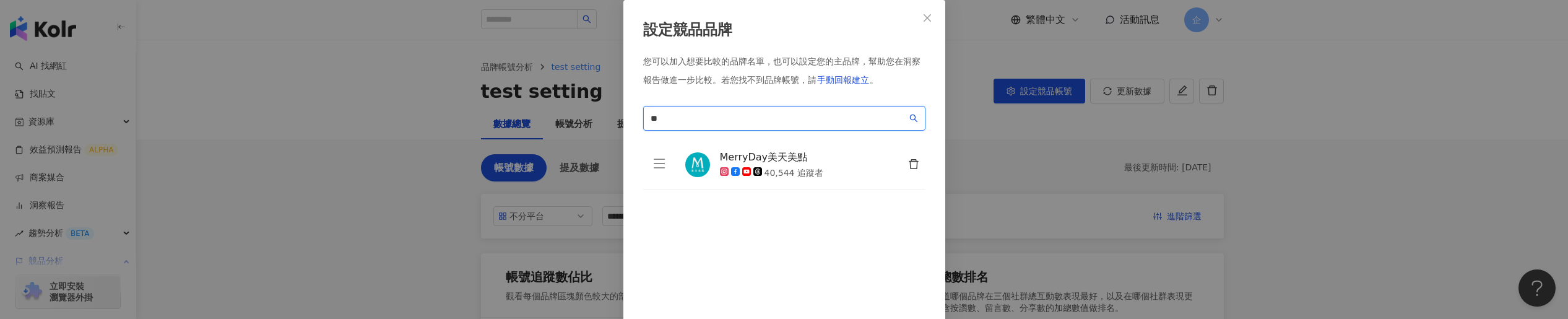
click at [771, 121] on input "**" at bounding box center [779, 118] width 256 height 14
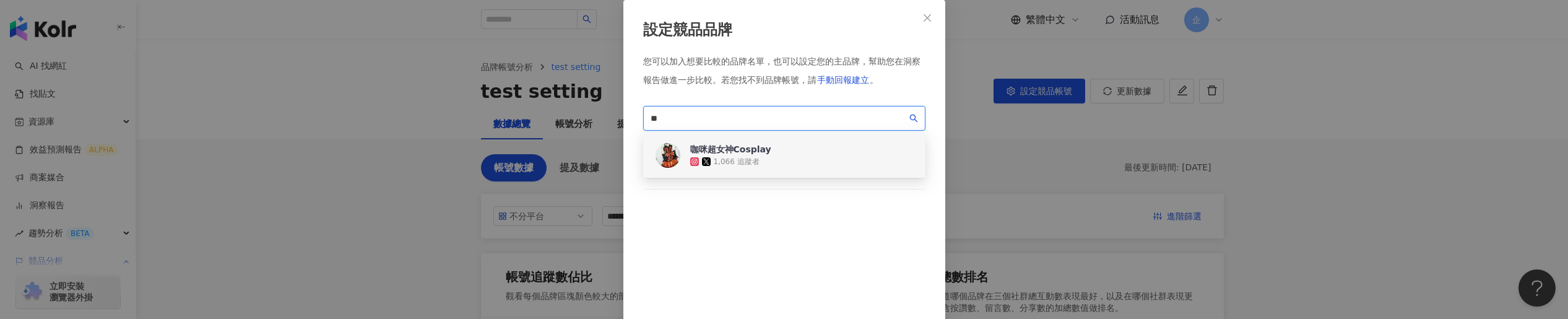
click at [771, 121] on input "**" at bounding box center [779, 118] width 256 height 14
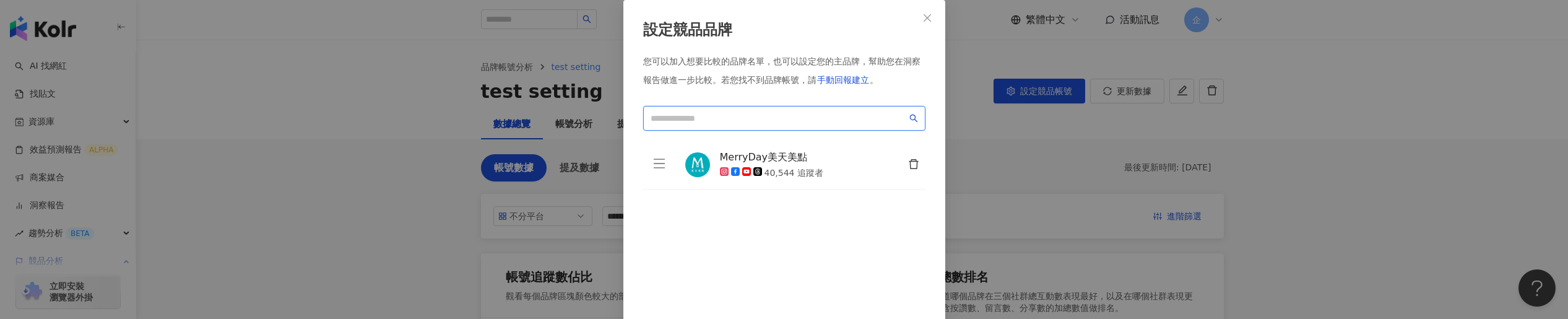
paste input "**"
type input "**"
click at [740, 215] on div "MerryDay美天美點 40,544 追蹤者 To pick up a draggable item, press the space bar. While…" at bounding box center [784, 223] width 282 height 166
click at [978, 83] on div "設定競品品牌 您可以加入想要比較的品牌名單，也可以設定您的主品牌，幫助您在洞察報告做進一步比較。 若您找不到品牌帳號，請 手動回報建立 。 ** e3f8d4…" at bounding box center [784, 159] width 1568 height 319
click at [924, 18] on icon "close" at bounding box center [927, 18] width 10 height 10
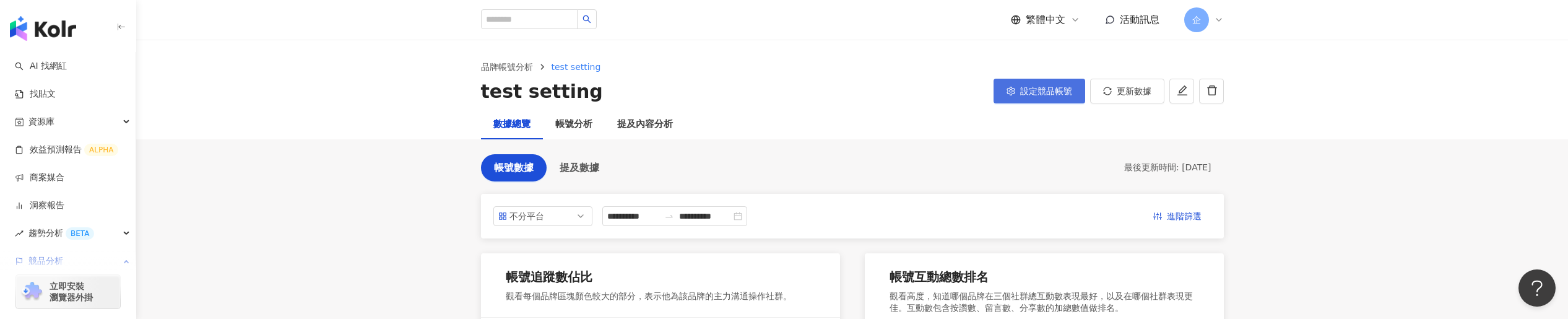
click at [1057, 88] on span "設定競品帳號" at bounding box center [1046, 91] width 52 height 10
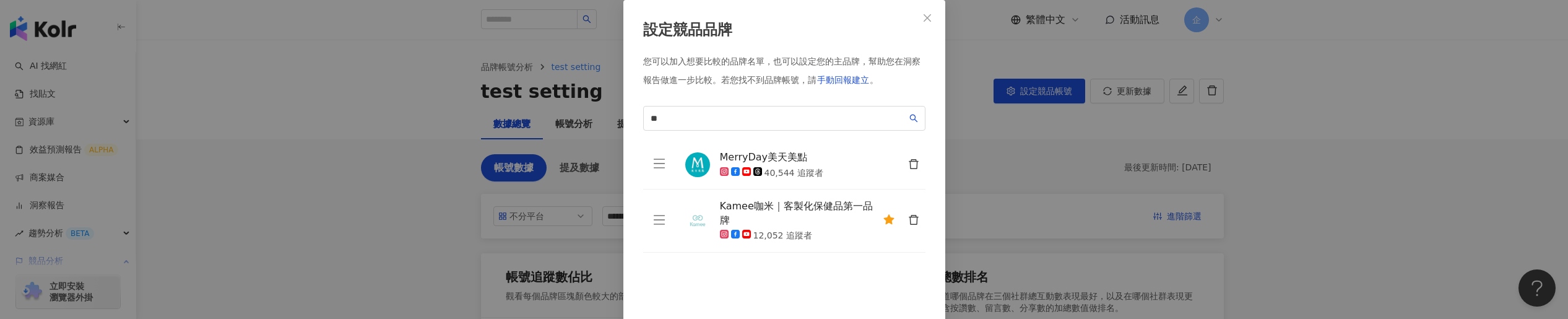
click at [908, 215] on icon "delete" at bounding box center [914, 220] width 11 height 11
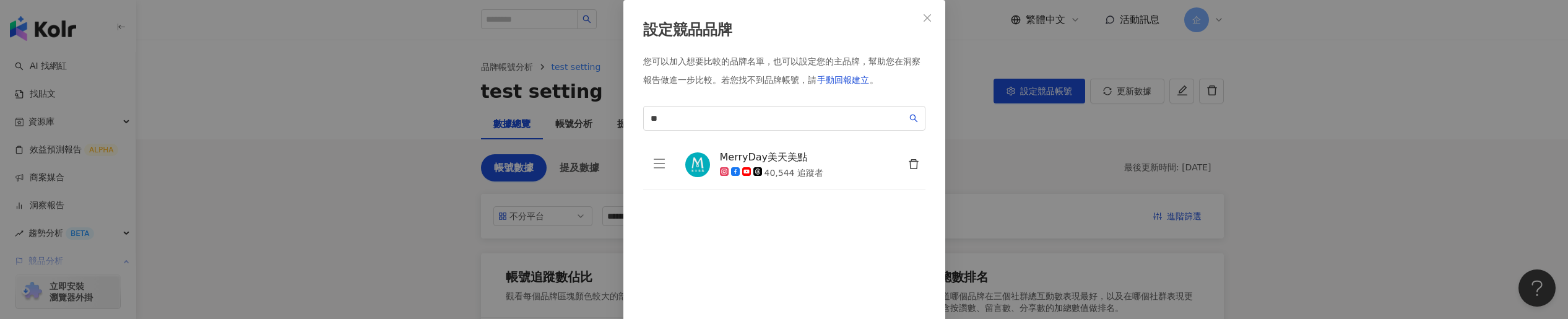
scroll to position [42, 0]
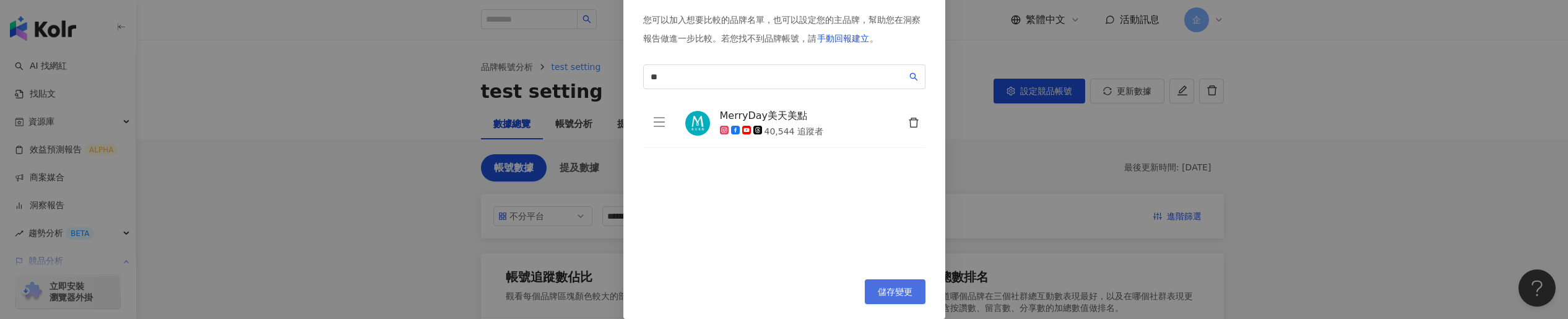
click at [896, 286] on button "儲存變更" at bounding box center [894, 291] width 60 height 24
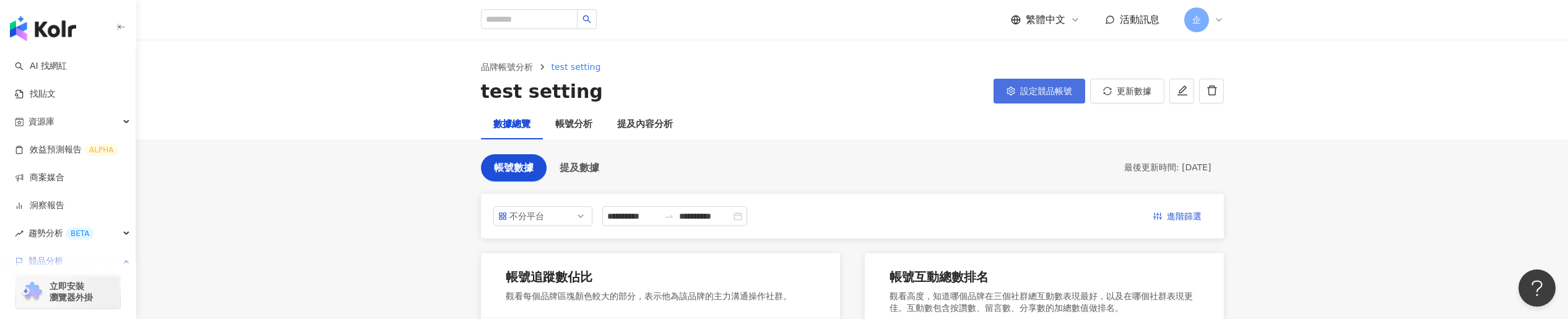
click at [1061, 80] on button "設定競品帳號" at bounding box center [1039, 91] width 91 height 24
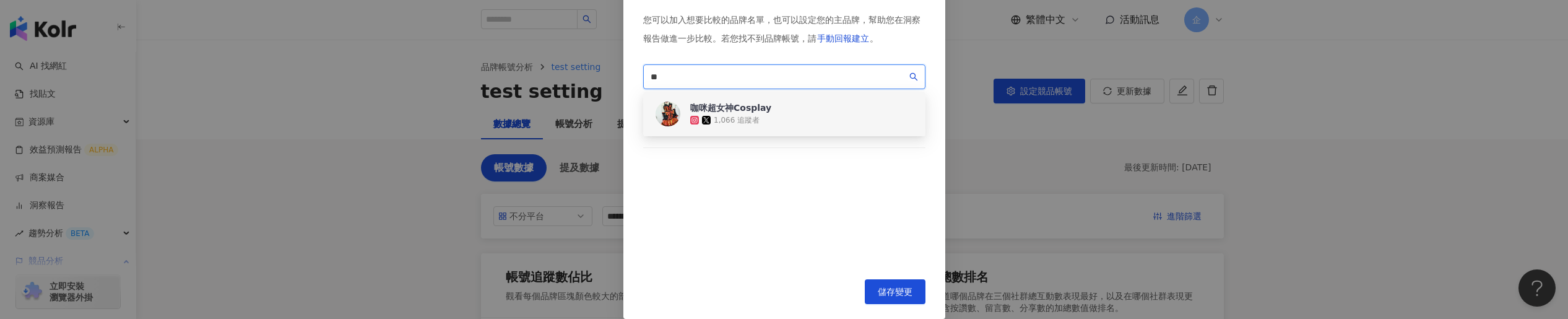
click at [797, 83] on input "**" at bounding box center [779, 77] width 256 height 14
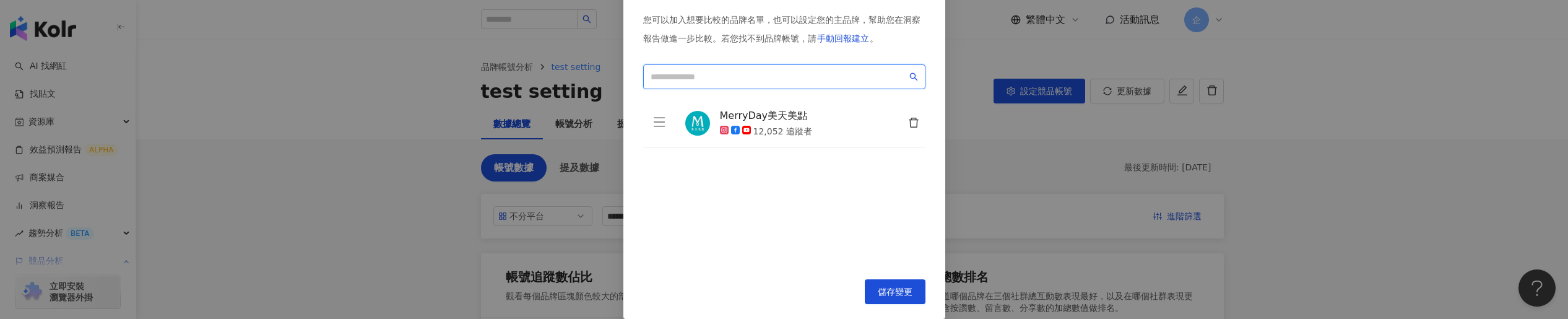
paste input "**"
type input "**"
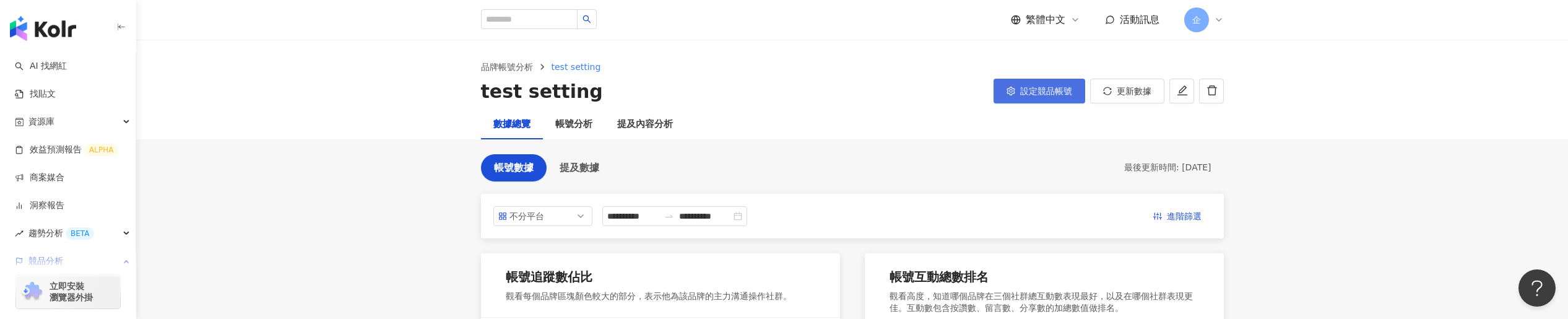
click at [1049, 96] on button "設定競品帳號" at bounding box center [1039, 91] width 91 height 24
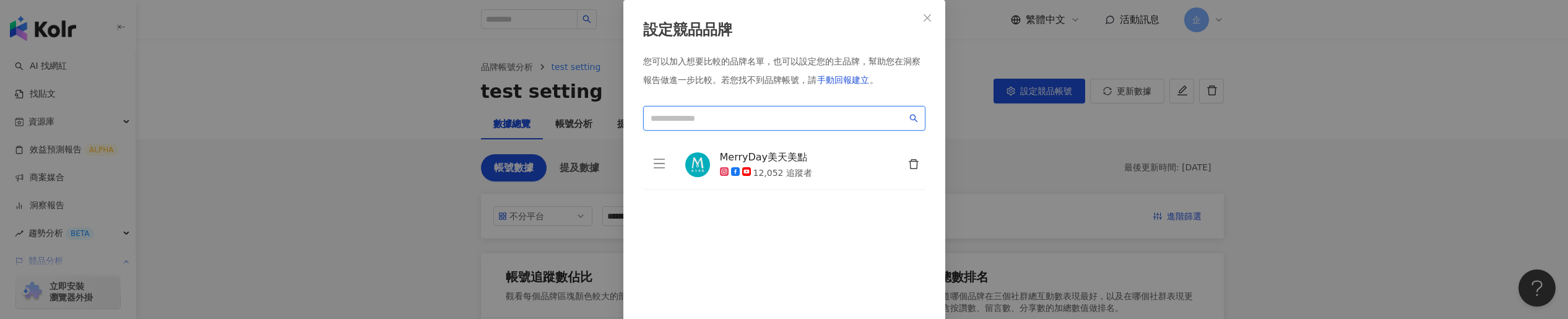
click at [822, 120] on input "search" at bounding box center [779, 118] width 256 height 14
paste input "**"
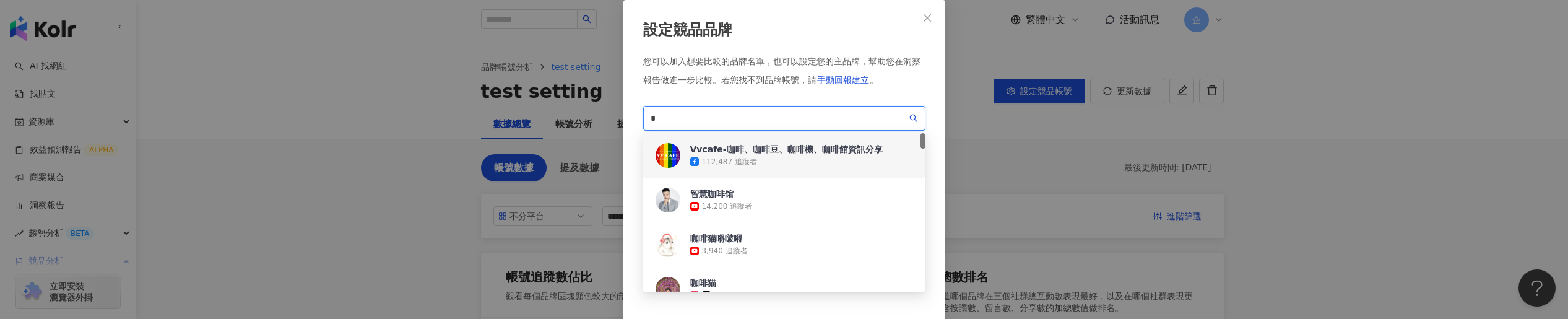
click at [695, 117] on input "*" at bounding box center [779, 118] width 256 height 14
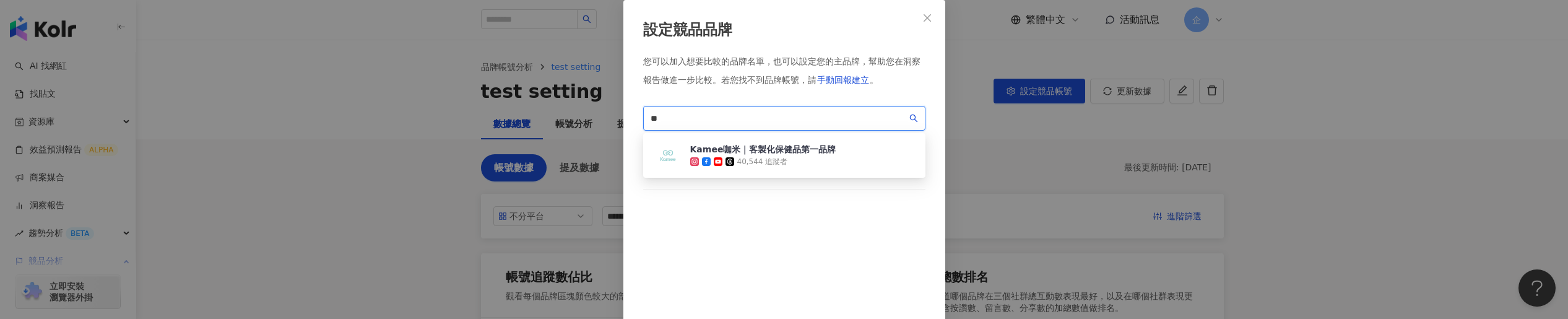
type input "*"
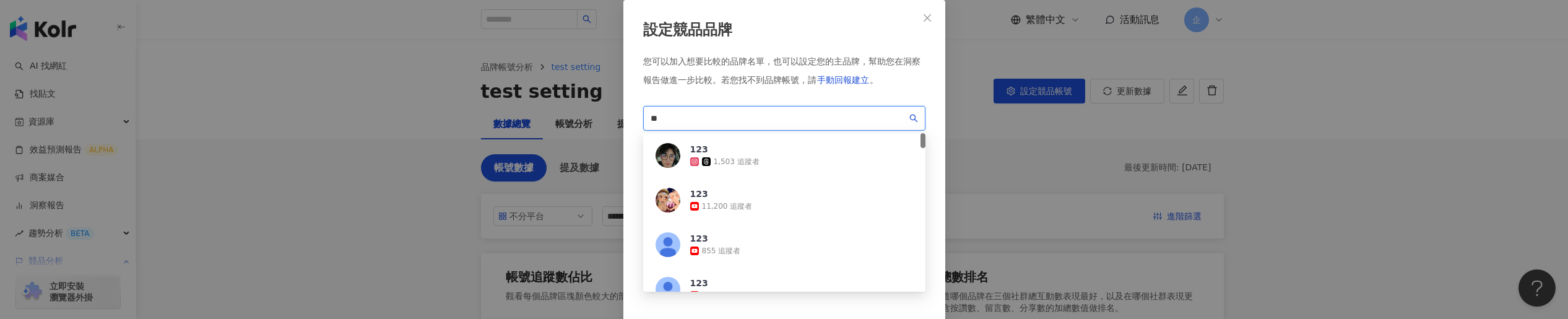
type input "*"
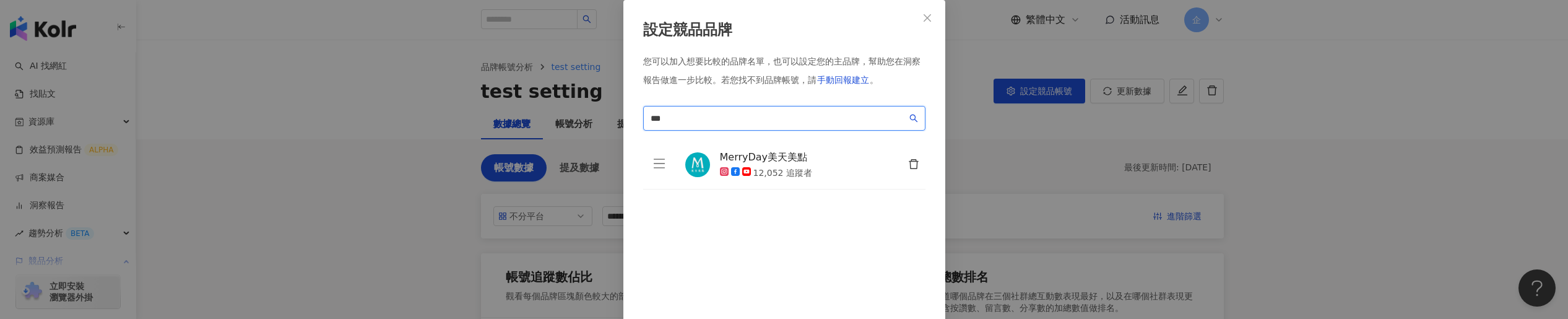
type input "**"
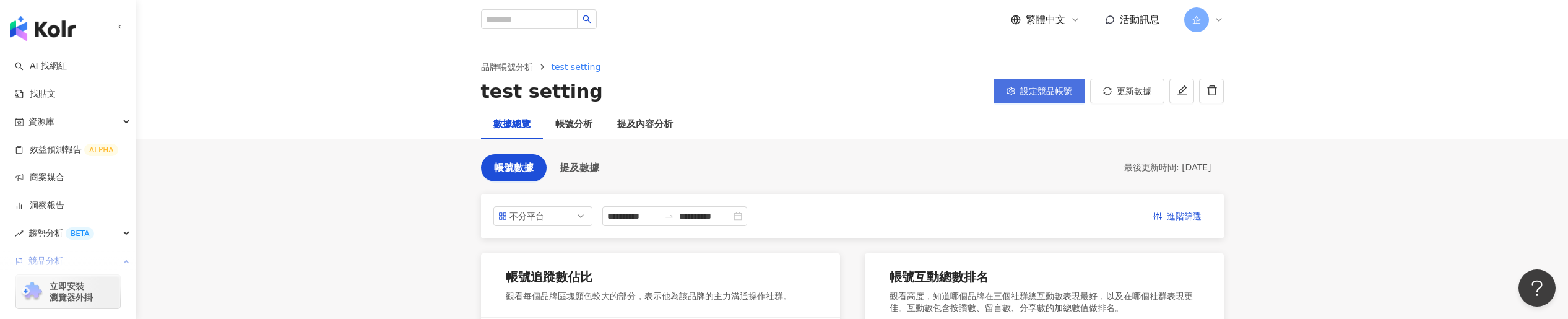
click at [1031, 89] on span "設定競品帳號" at bounding box center [1046, 91] width 52 height 10
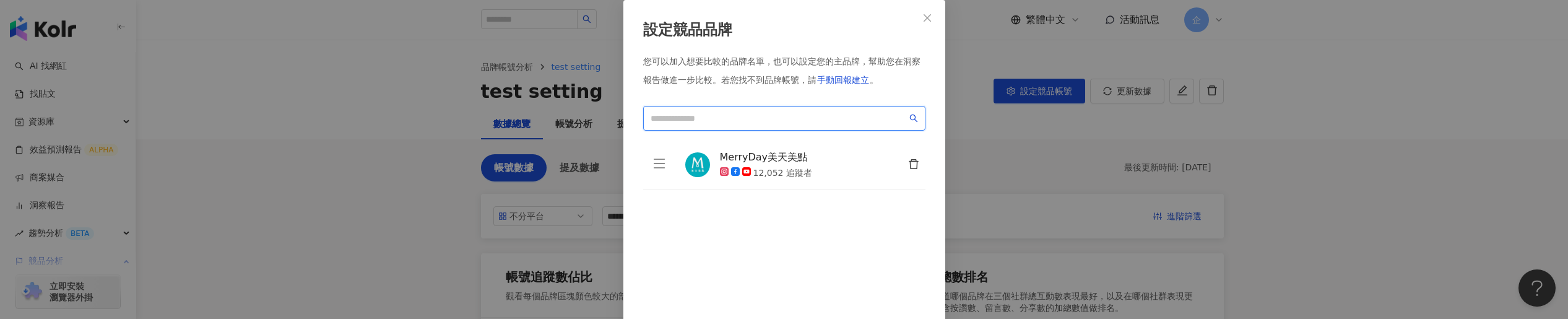
click at [698, 114] on input "search" at bounding box center [779, 118] width 256 height 14
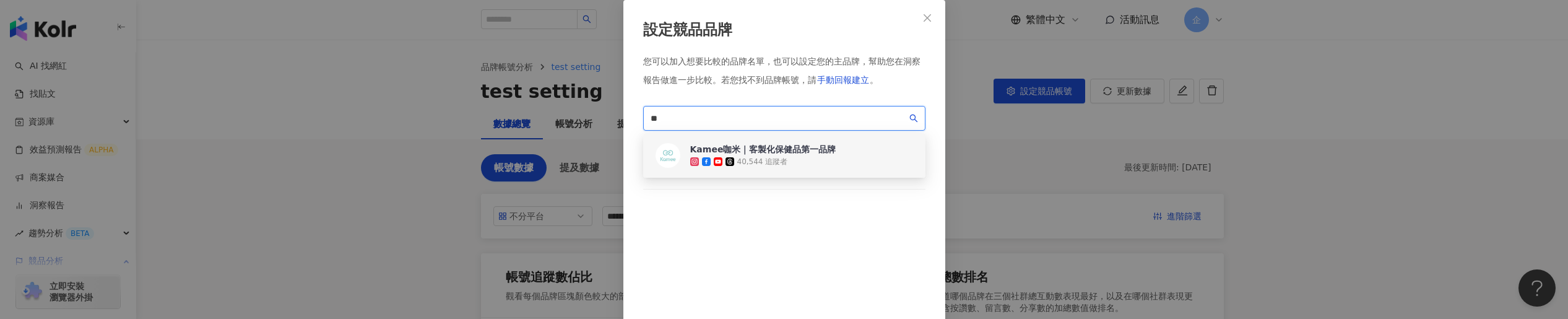
click at [656, 146] on img at bounding box center [668, 155] width 24 height 24
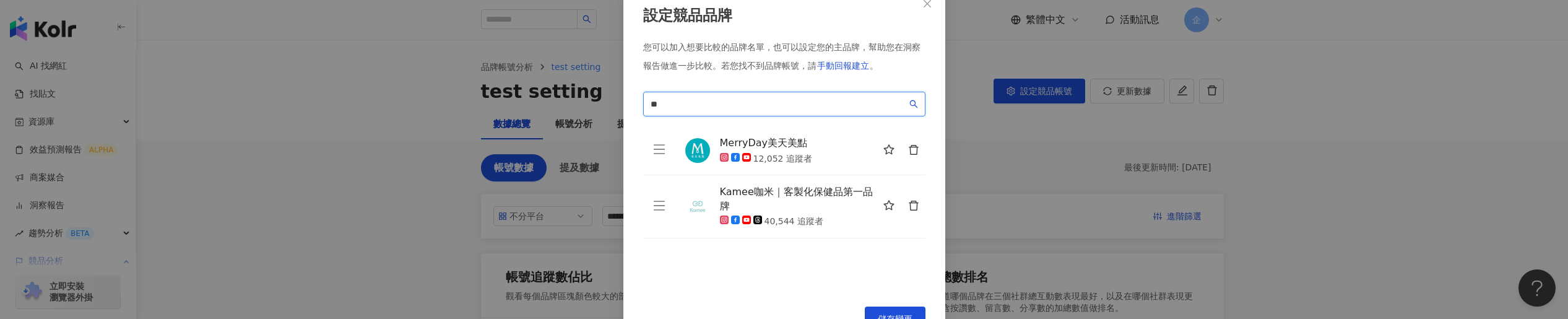
type input "**"
click at [886, 210] on icon "star" at bounding box center [888, 205] width 11 height 10
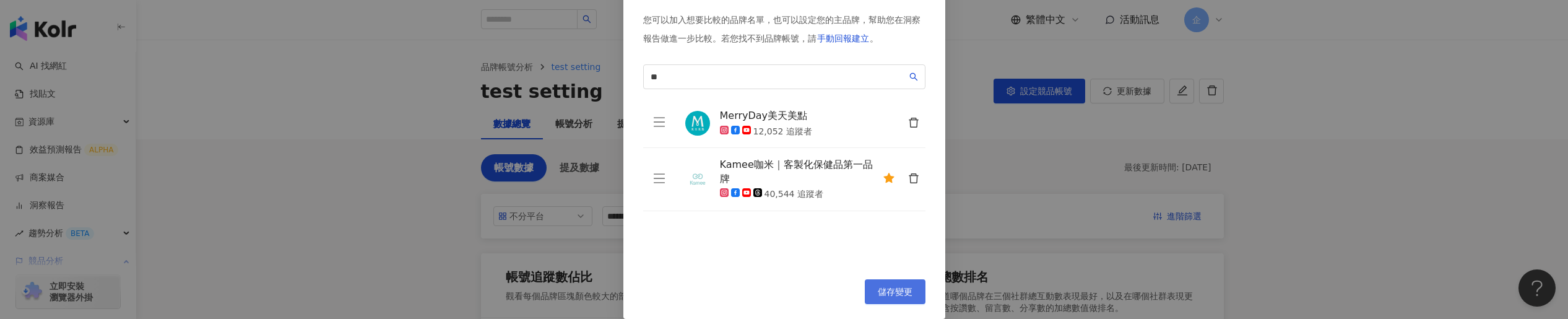
click at [896, 279] on button "儲存變更" at bounding box center [894, 291] width 60 height 24
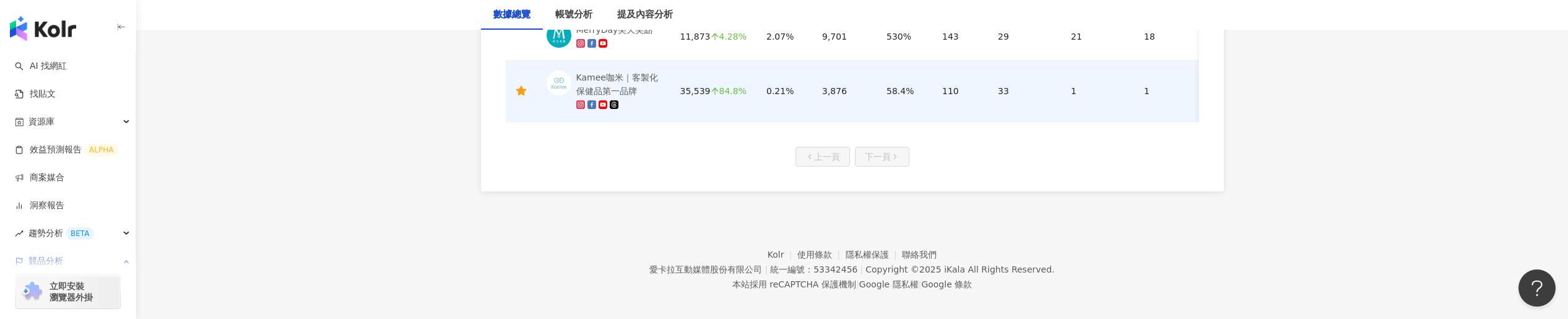
scroll to position [724, 0]
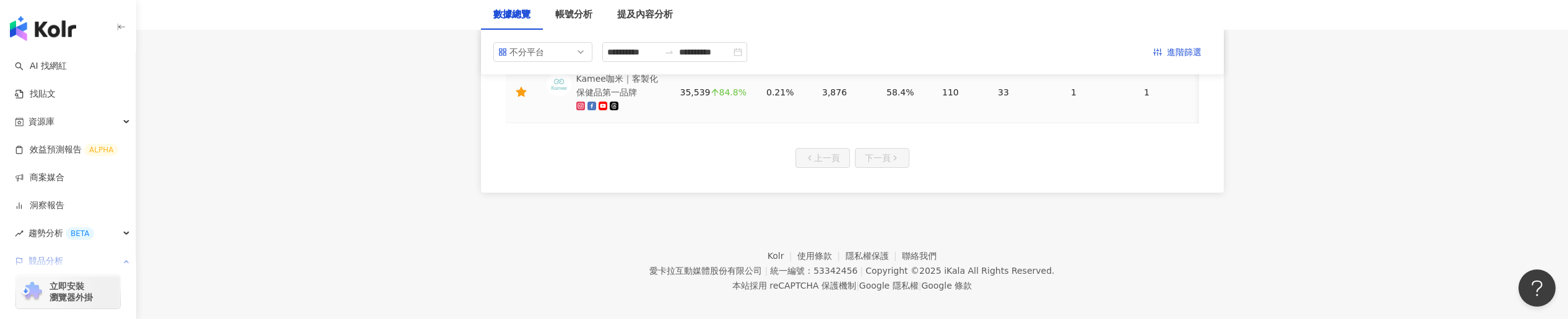
click at [621, 86] on div "Kamee咖米｜客製化保健品第一品牌" at bounding box center [618, 85] width 84 height 27
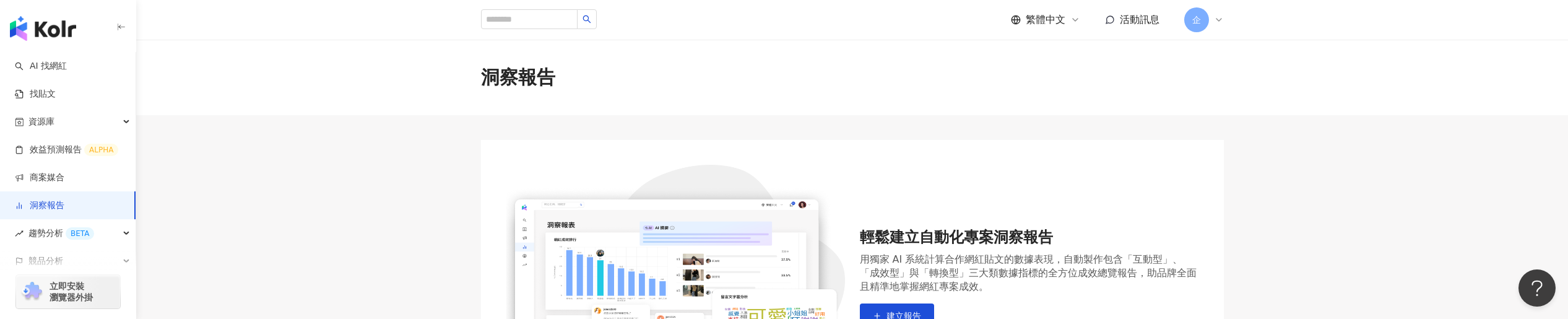
click at [1211, 5] on div "繁體中文 活動訊息 企" at bounding box center [852, 20] width 743 height 40
click at [1202, 22] on span "企" at bounding box center [1196, 20] width 24 height 24
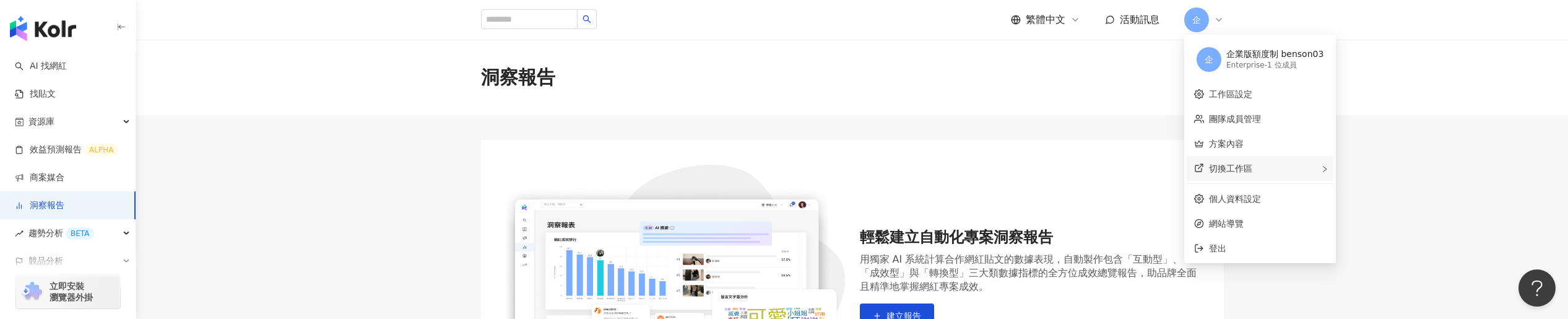
click at [1286, 171] on div "切換工作區" at bounding box center [1260, 168] width 147 height 24
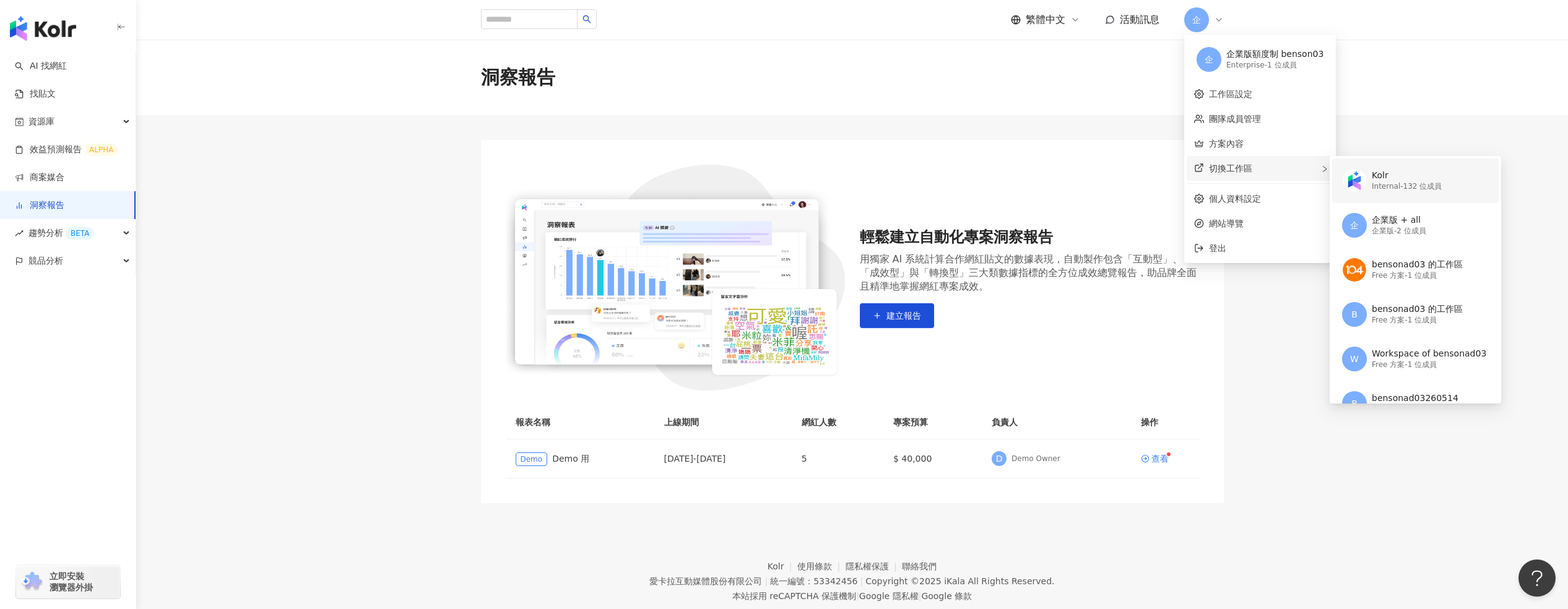
click at [1416, 168] on div "Kolr Internal - 132 位成員" at bounding box center [1407, 180] width 70 height 24
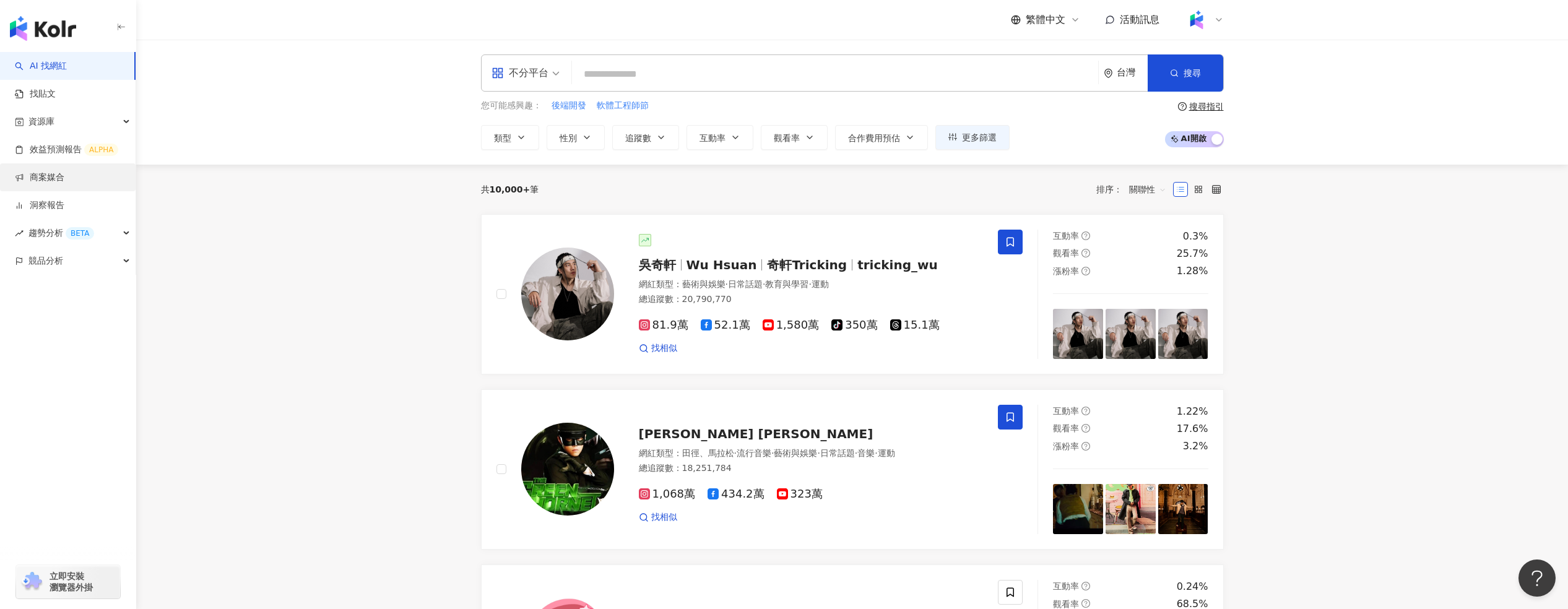
click at [64, 182] on link "商案媒合" at bounding box center [39, 177] width 50 height 12
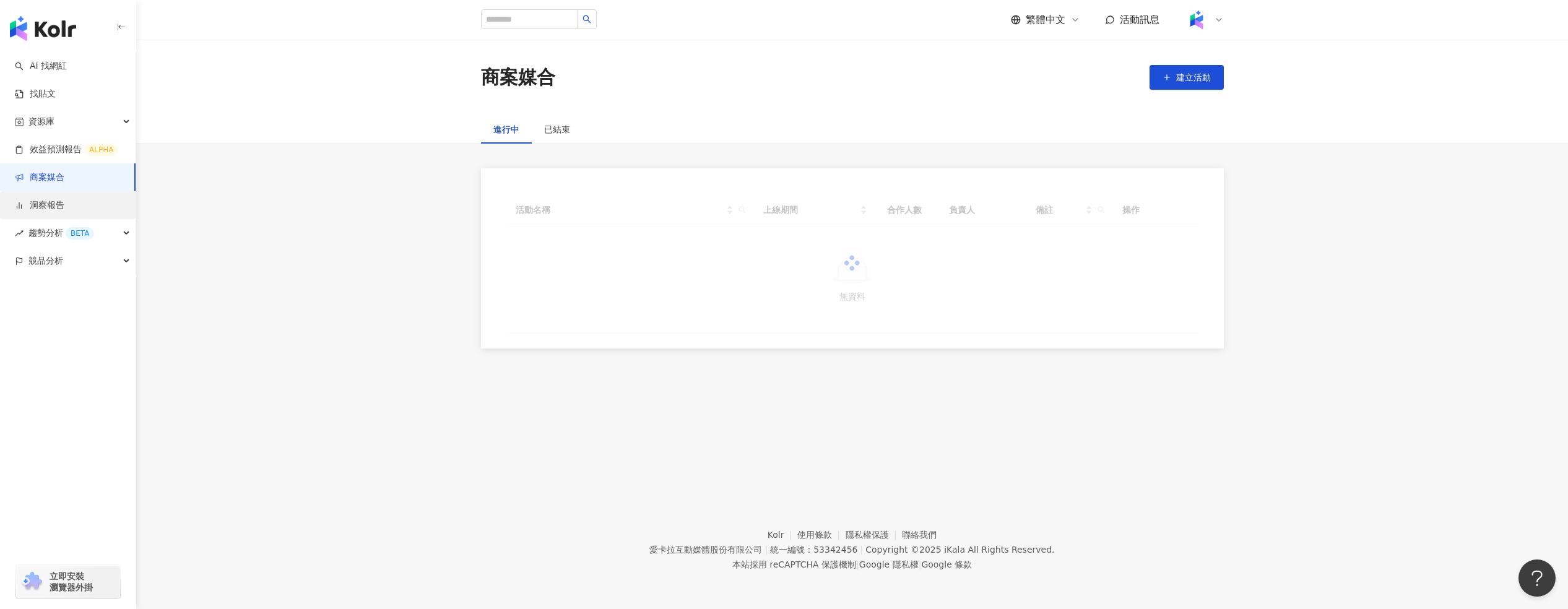
click at [64, 202] on link "洞察報告" at bounding box center [39, 205] width 50 height 12
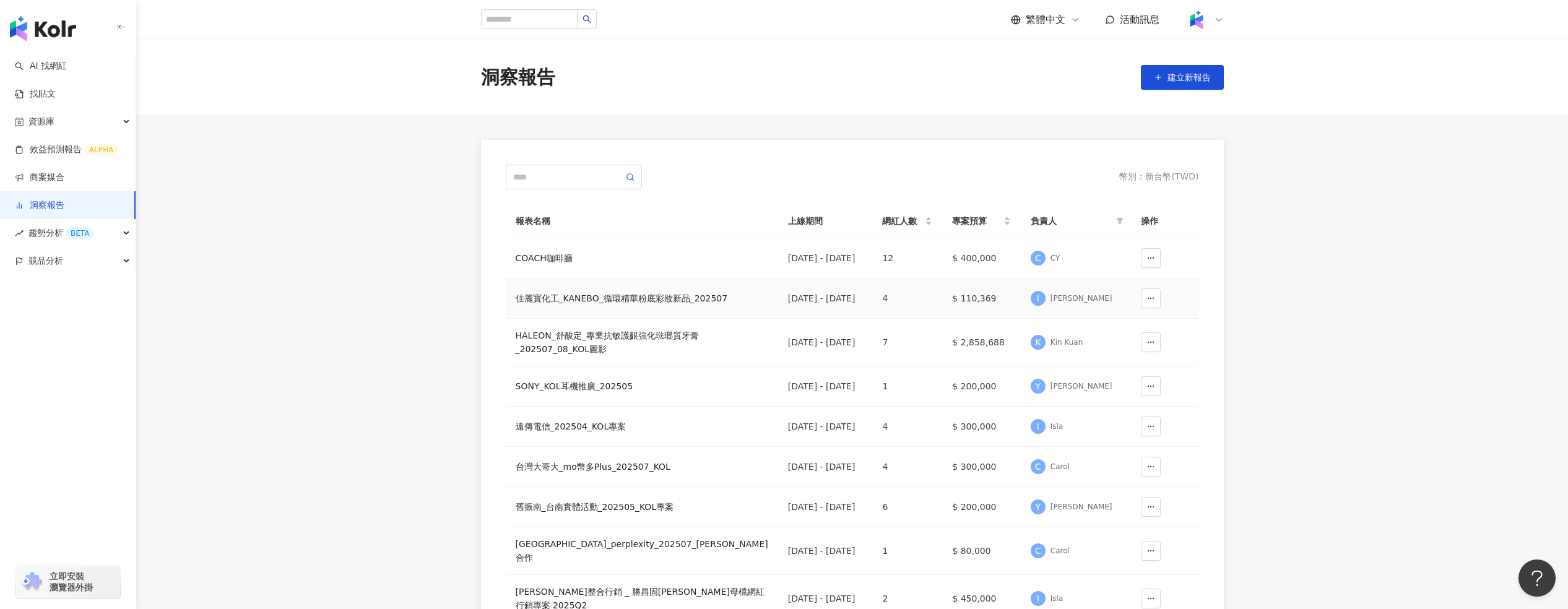
scroll to position [299, 0]
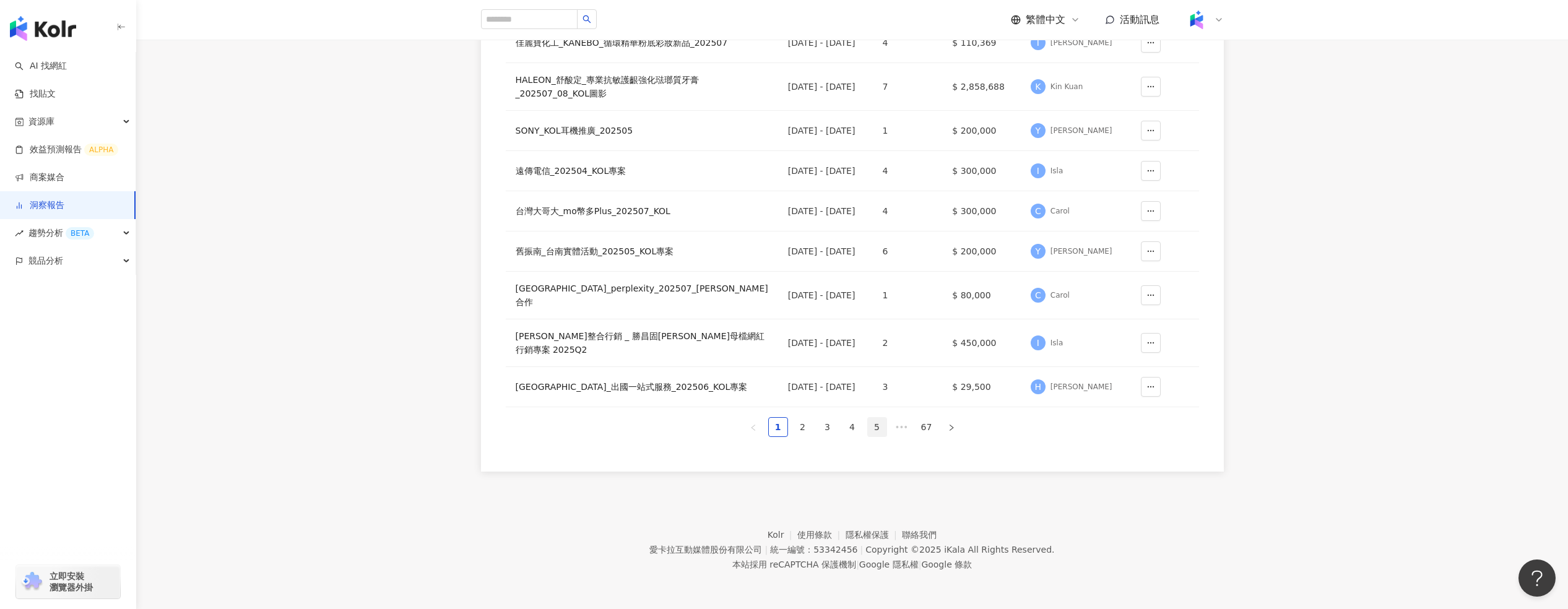
click at [880, 318] on link "5" at bounding box center [877, 426] width 19 height 19
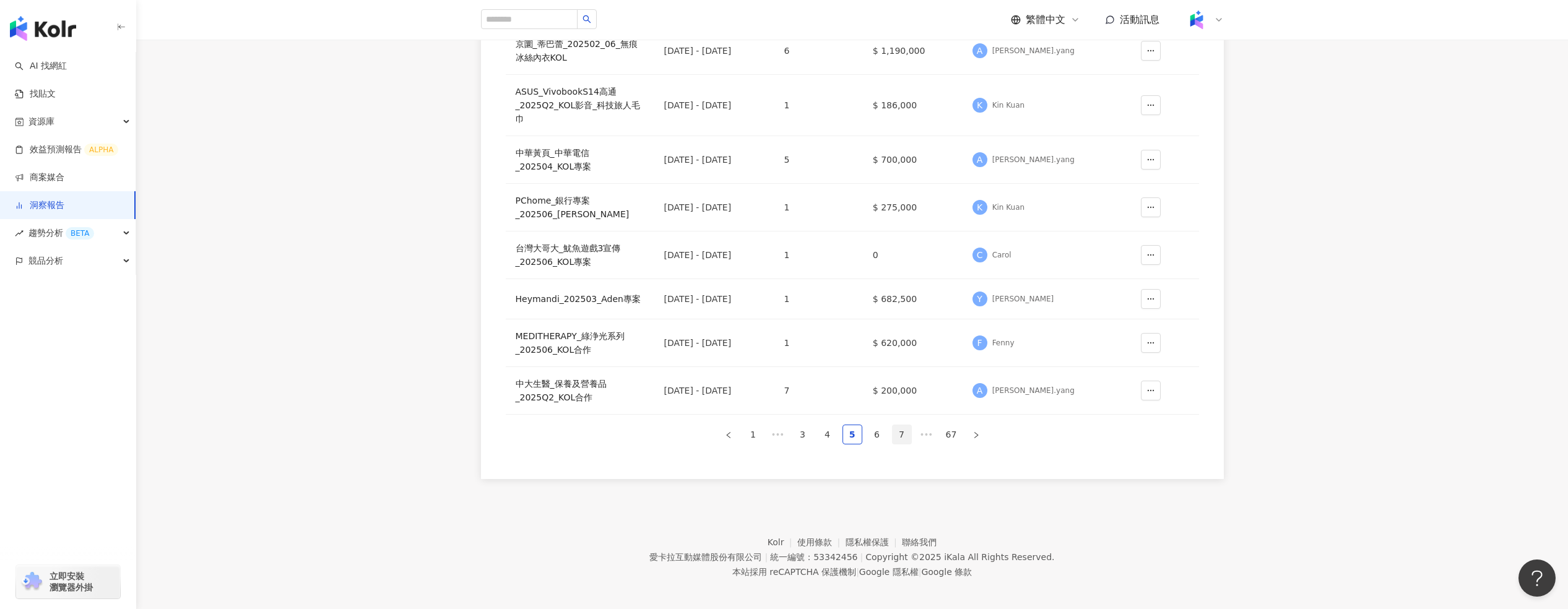
click at [893, 318] on link "7" at bounding box center [902, 434] width 19 height 19
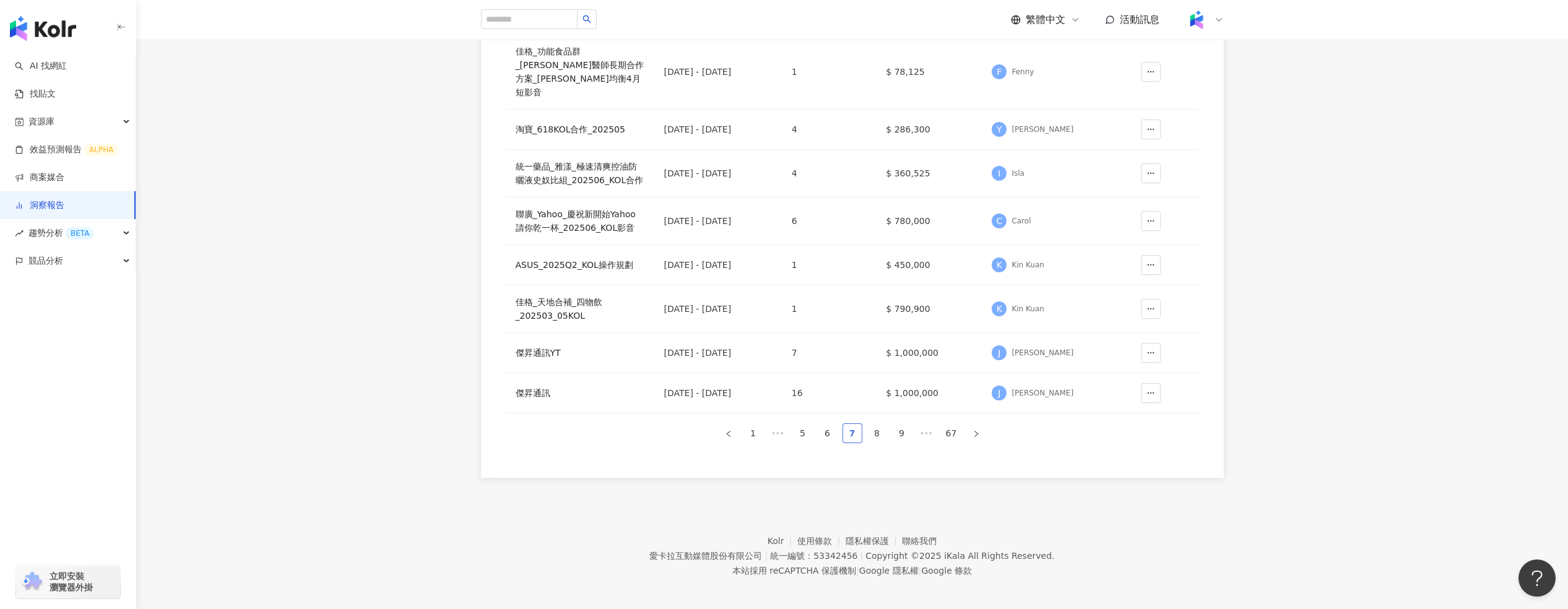
scroll to position [278, 0]
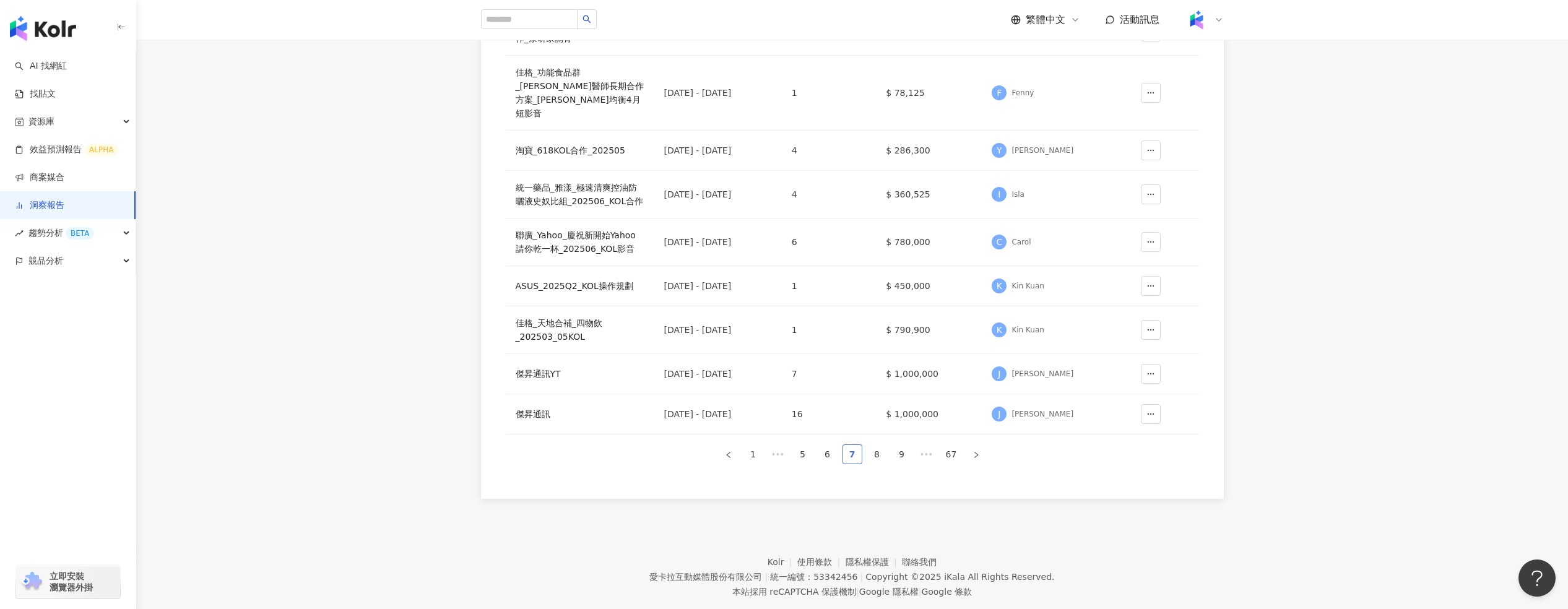
click at [893, 318] on link "9" at bounding box center [902, 454] width 19 height 19
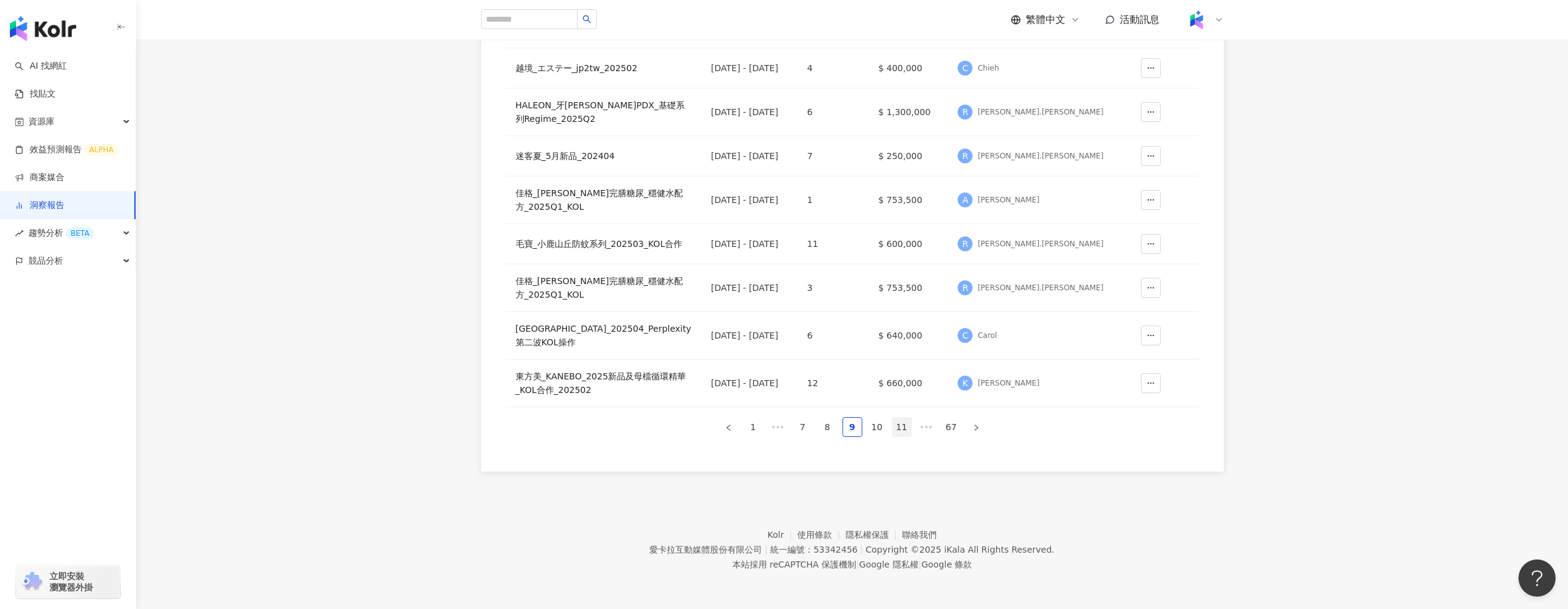
click at [894, 318] on link "11" at bounding box center [902, 426] width 19 height 19
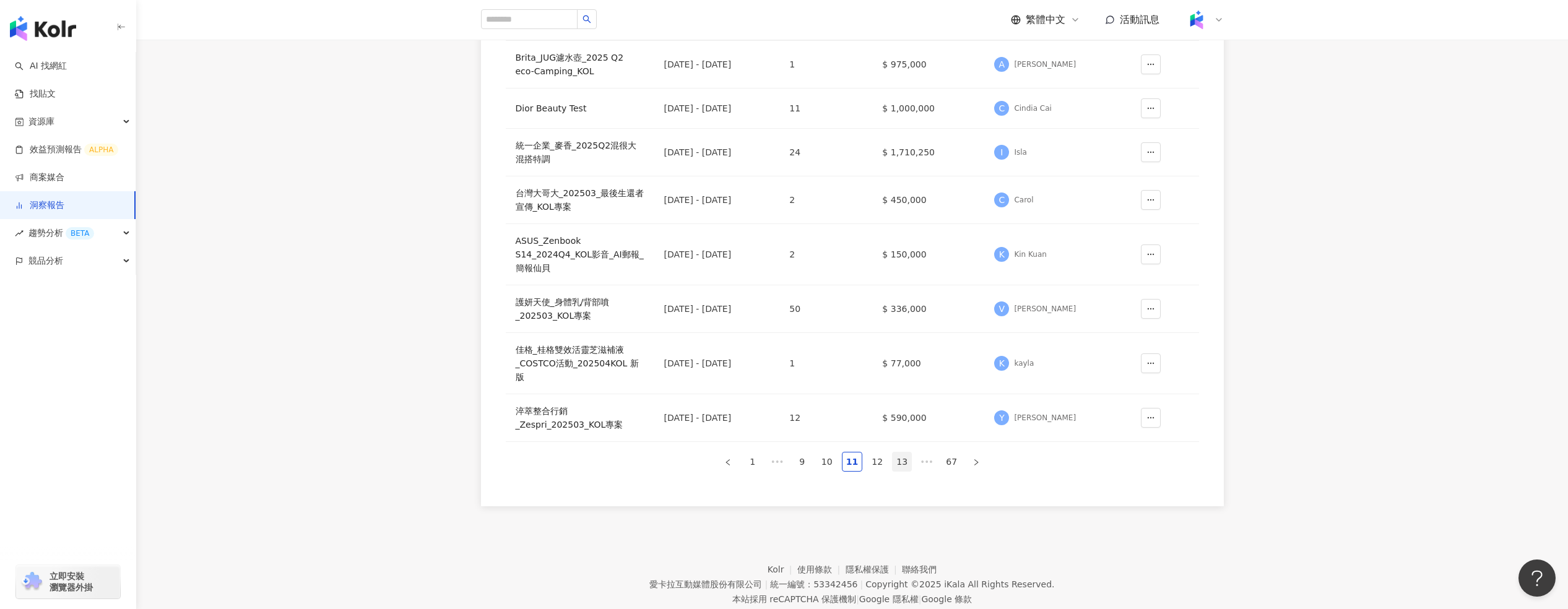
click at [899, 318] on link "13" at bounding box center [902, 461] width 19 height 19
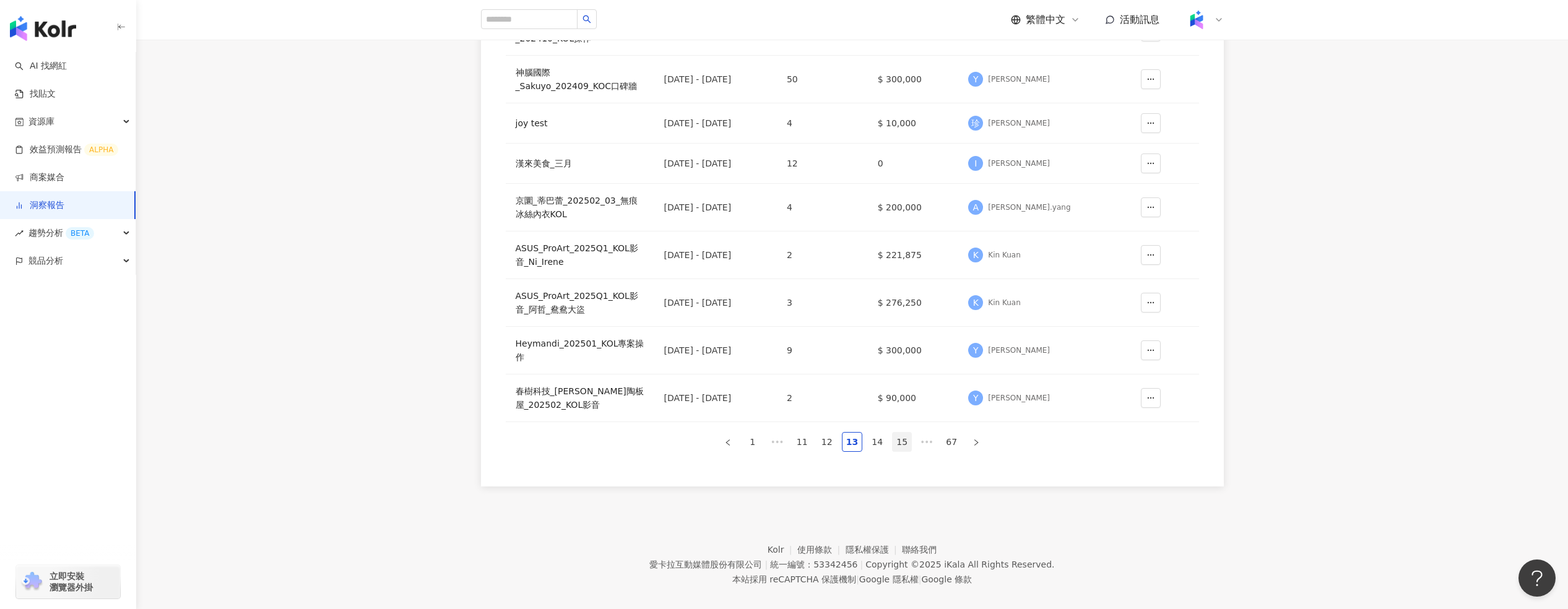
click at [903, 318] on link "15" at bounding box center [902, 442] width 19 height 19
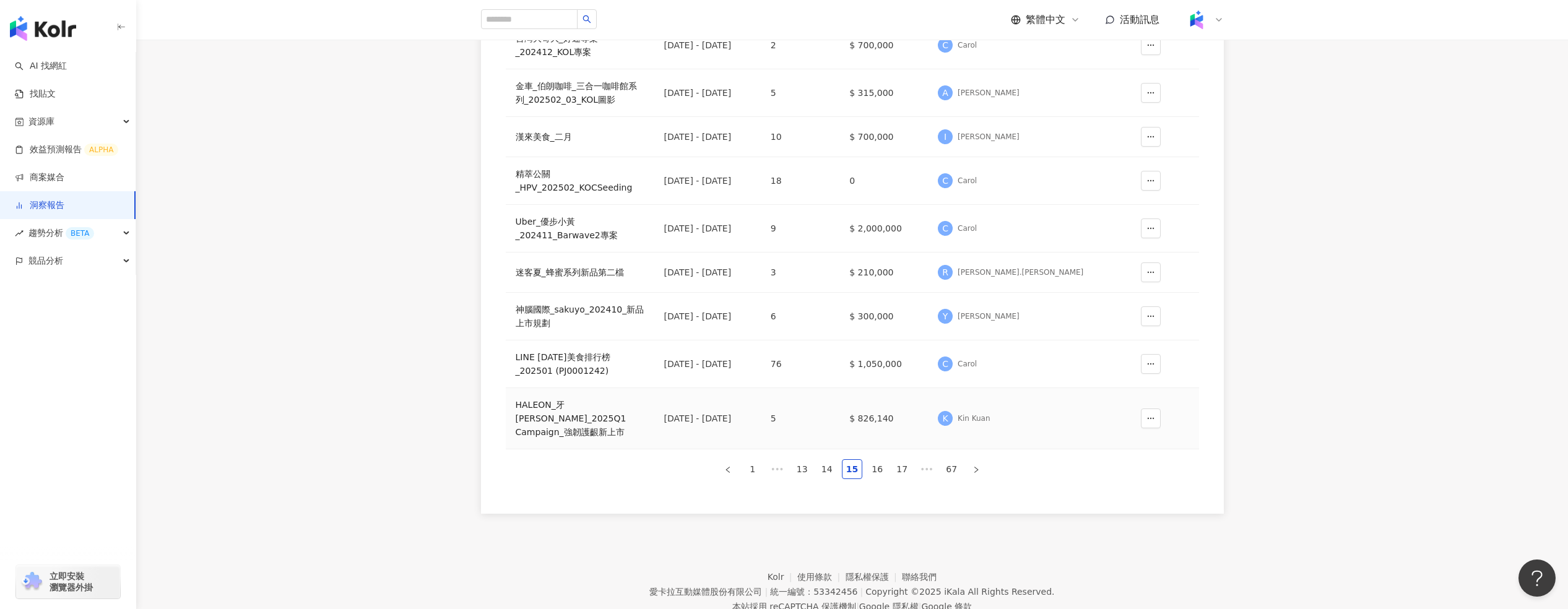
click at [598, 318] on div "HALEON_牙[PERSON_NAME]_2025Q1 Campaign_強韌護齦新上市" at bounding box center [580, 418] width 129 height 41
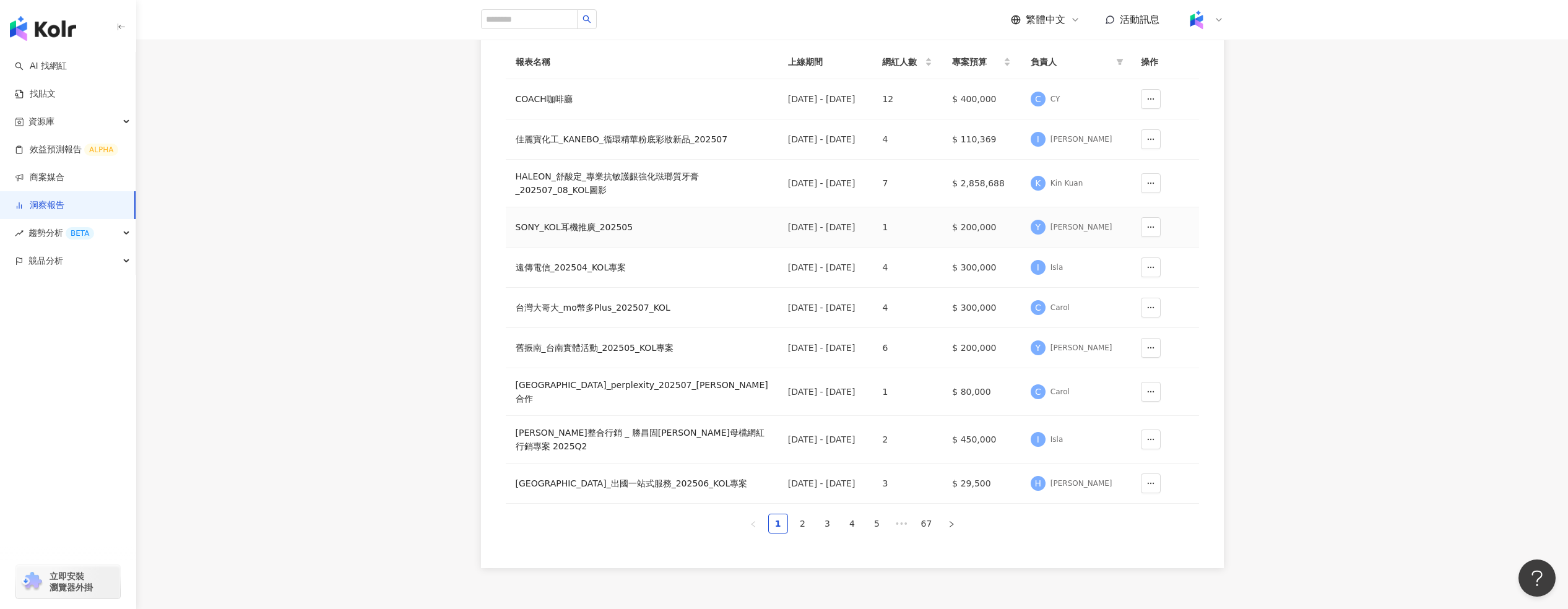
scroll to position [299, 0]
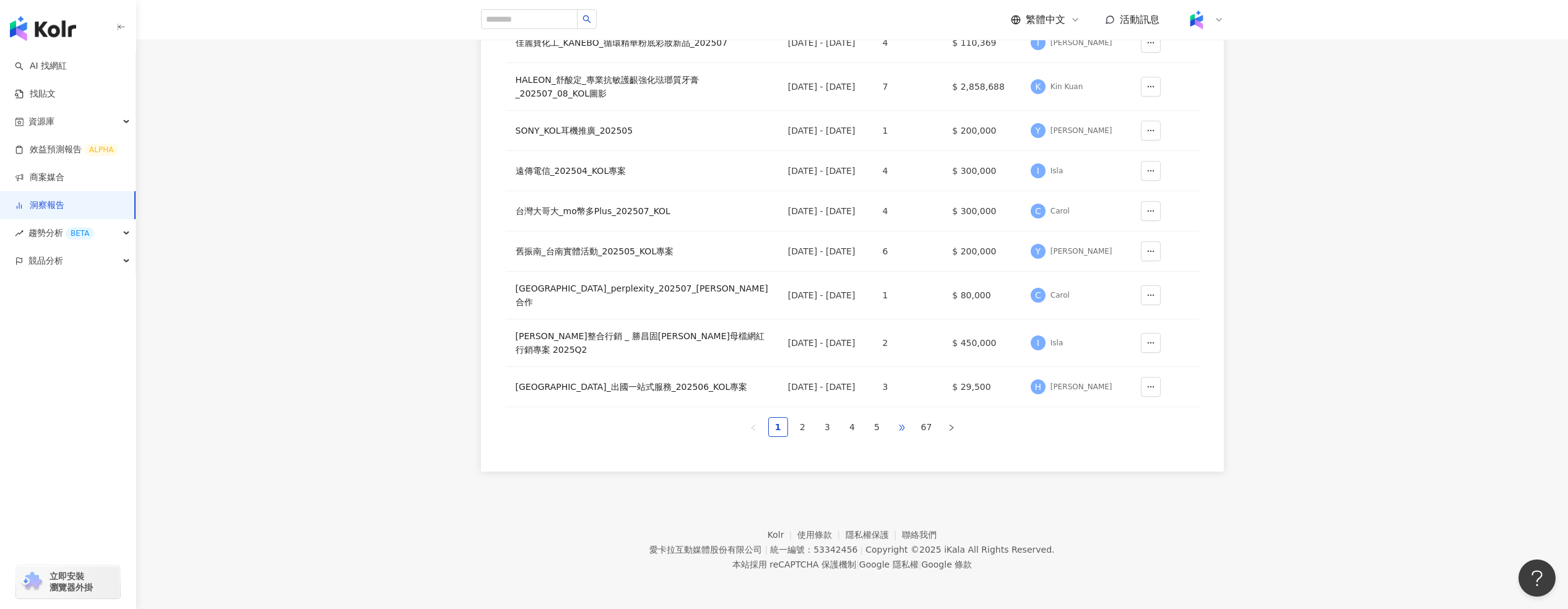
click at [903, 318] on span "•••" at bounding box center [902, 427] width 20 height 20
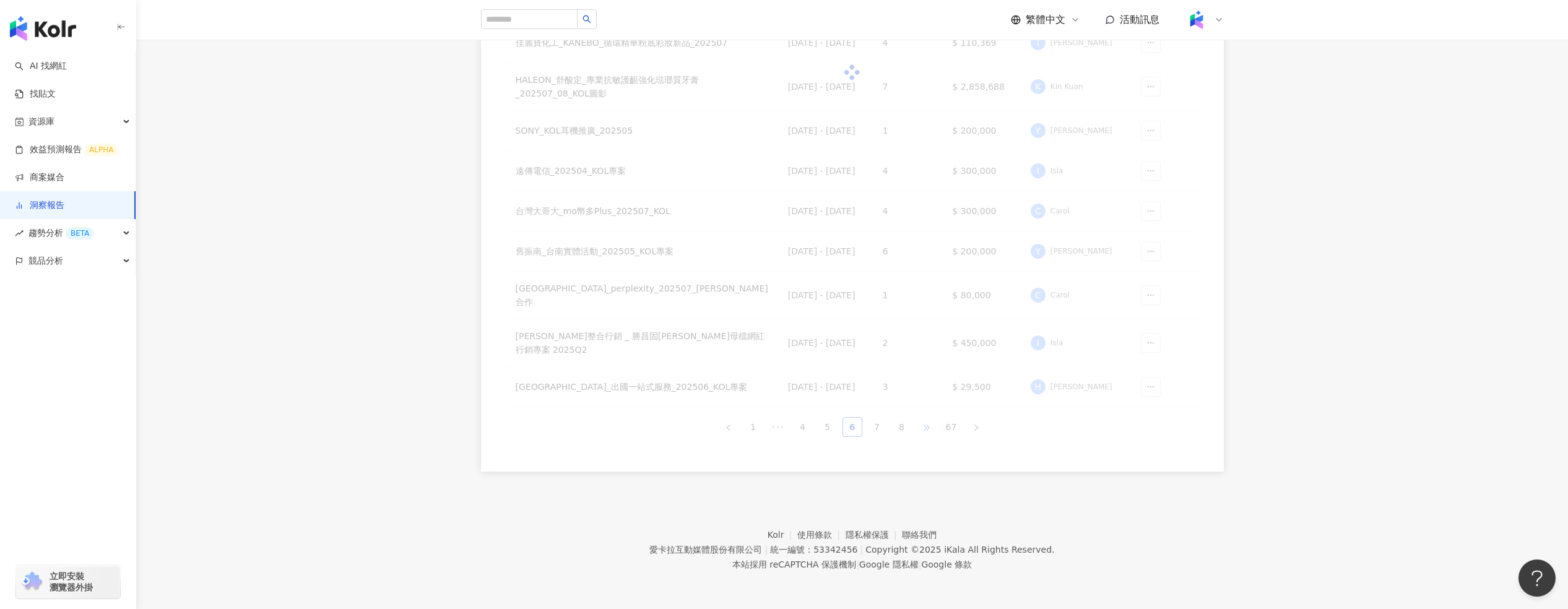
scroll to position [292, 0]
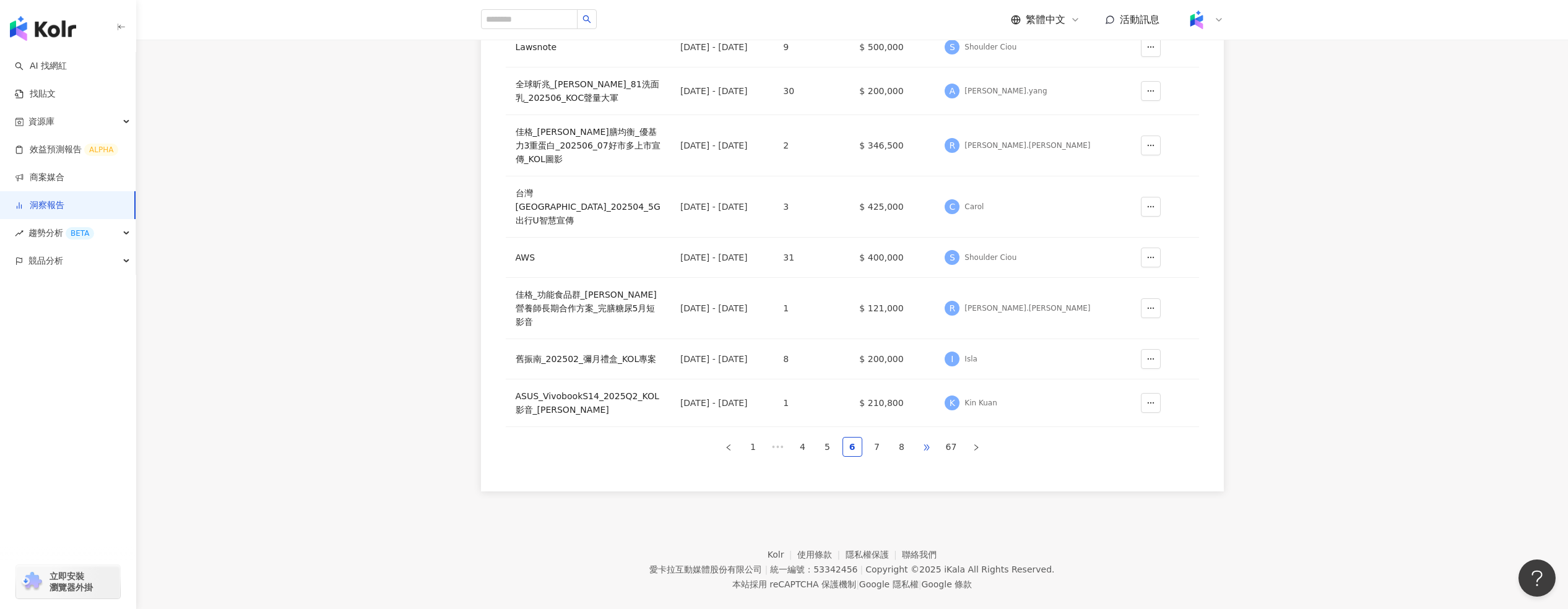
click at [903, 318] on link "8" at bounding box center [902, 447] width 19 height 19
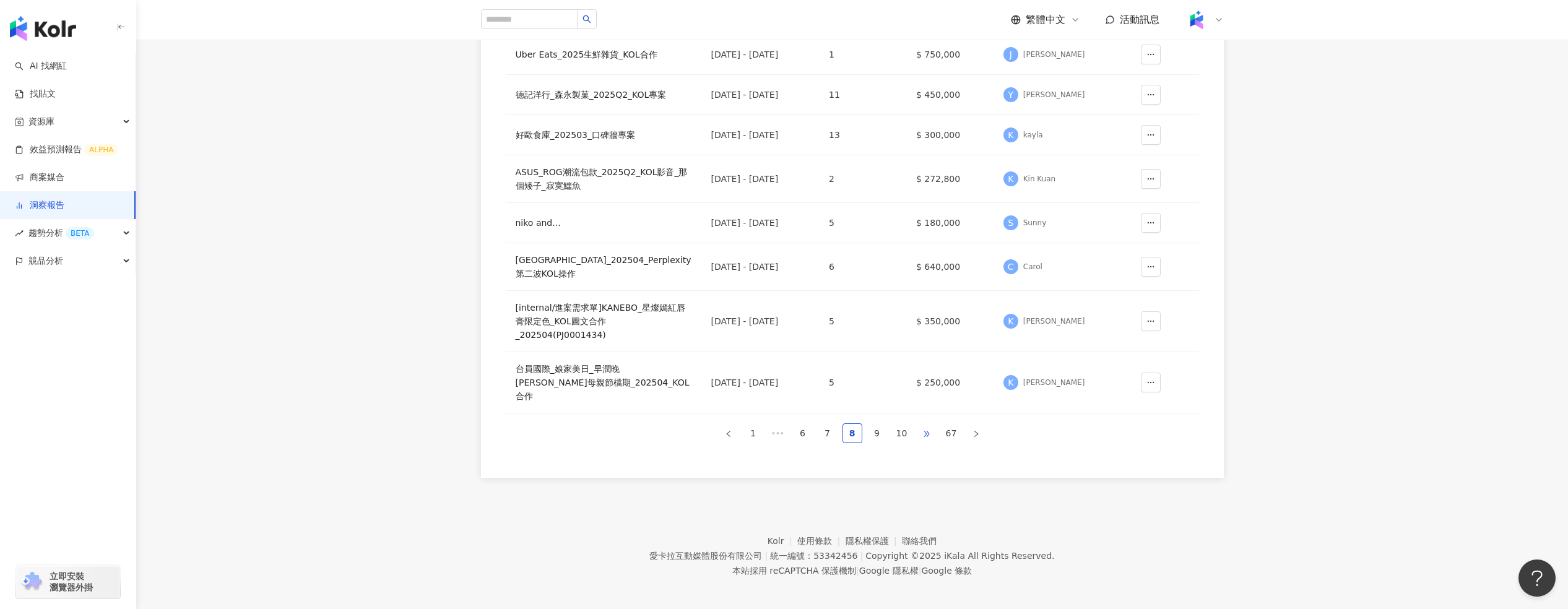
click at [925, 318] on span "•••" at bounding box center [926, 433] width 20 height 20
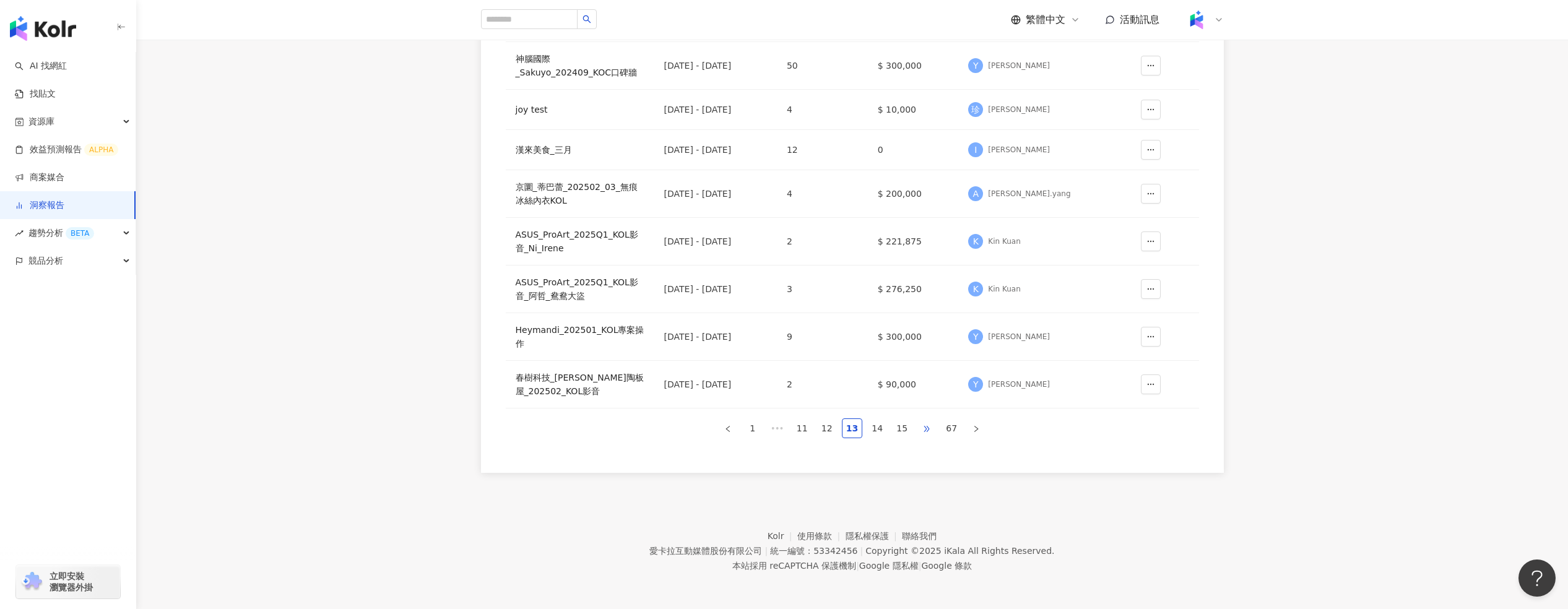
click at [925, 318] on span "•••" at bounding box center [926, 428] width 20 height 20
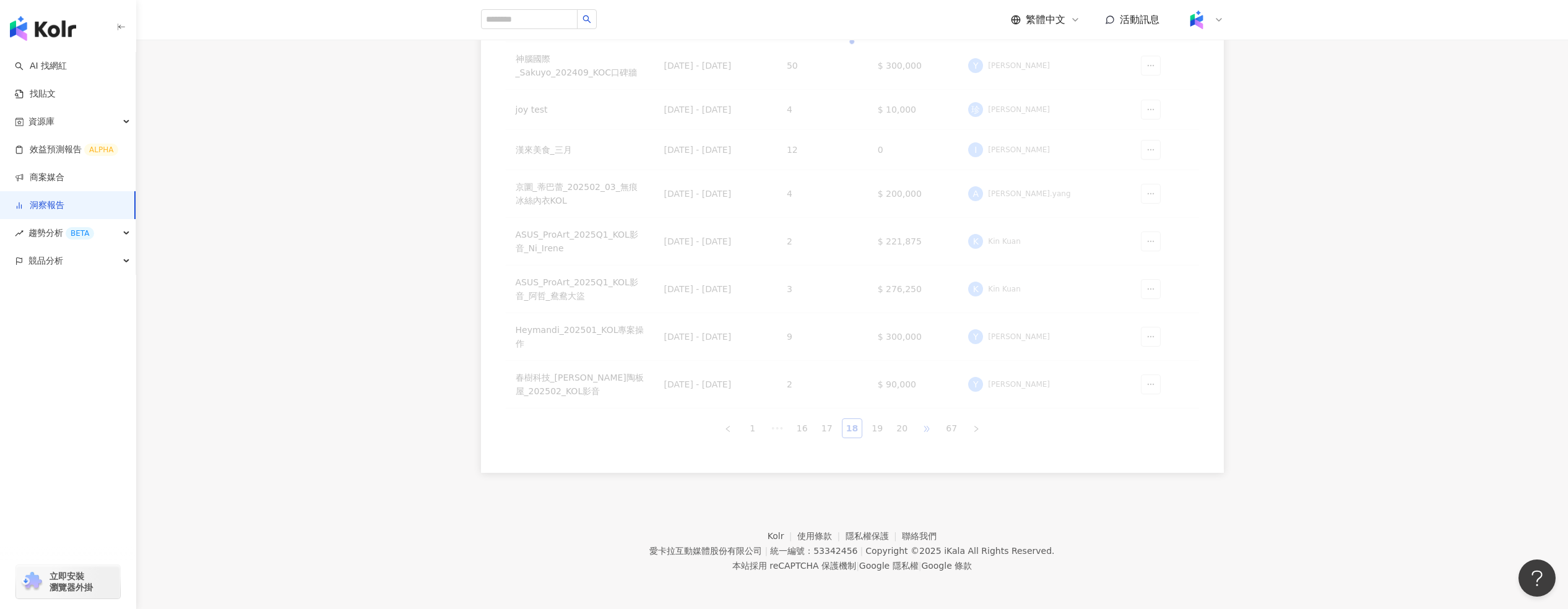
scroll to position [271, 0]
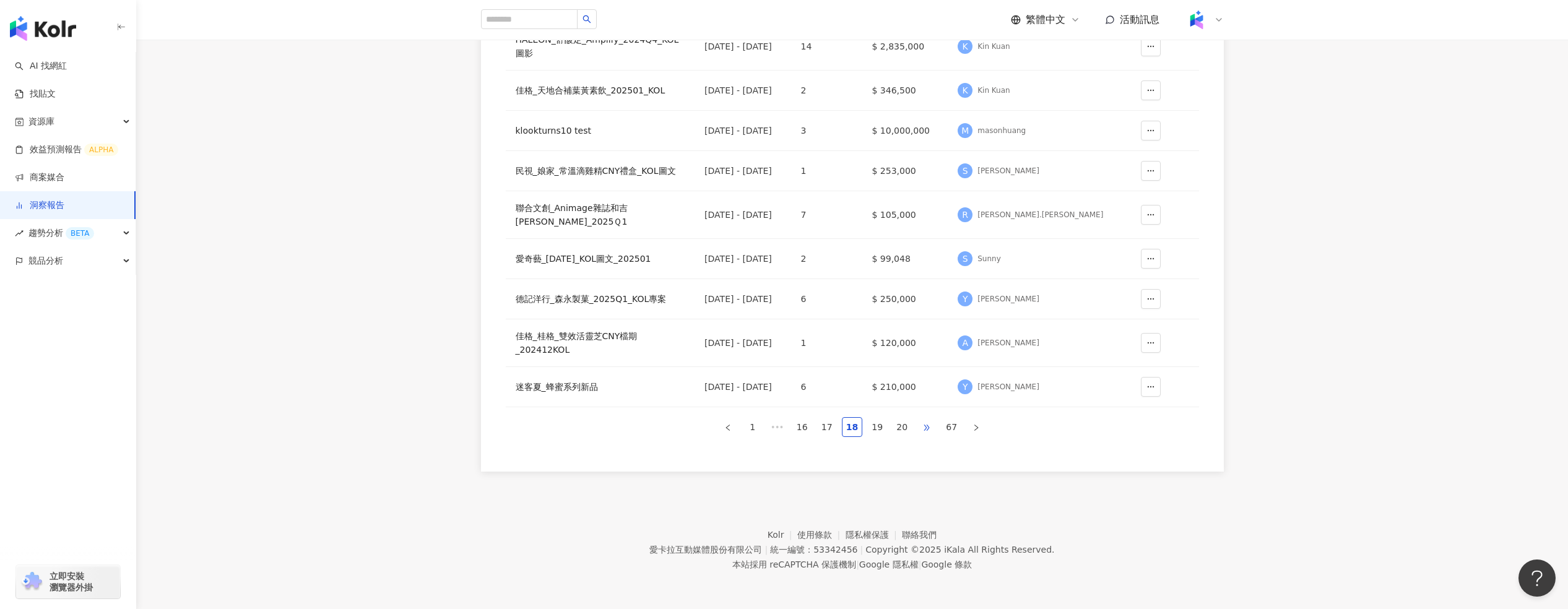
click at [925, 318] on span "•••" at bounding box center [926, 427] width 20 height 20
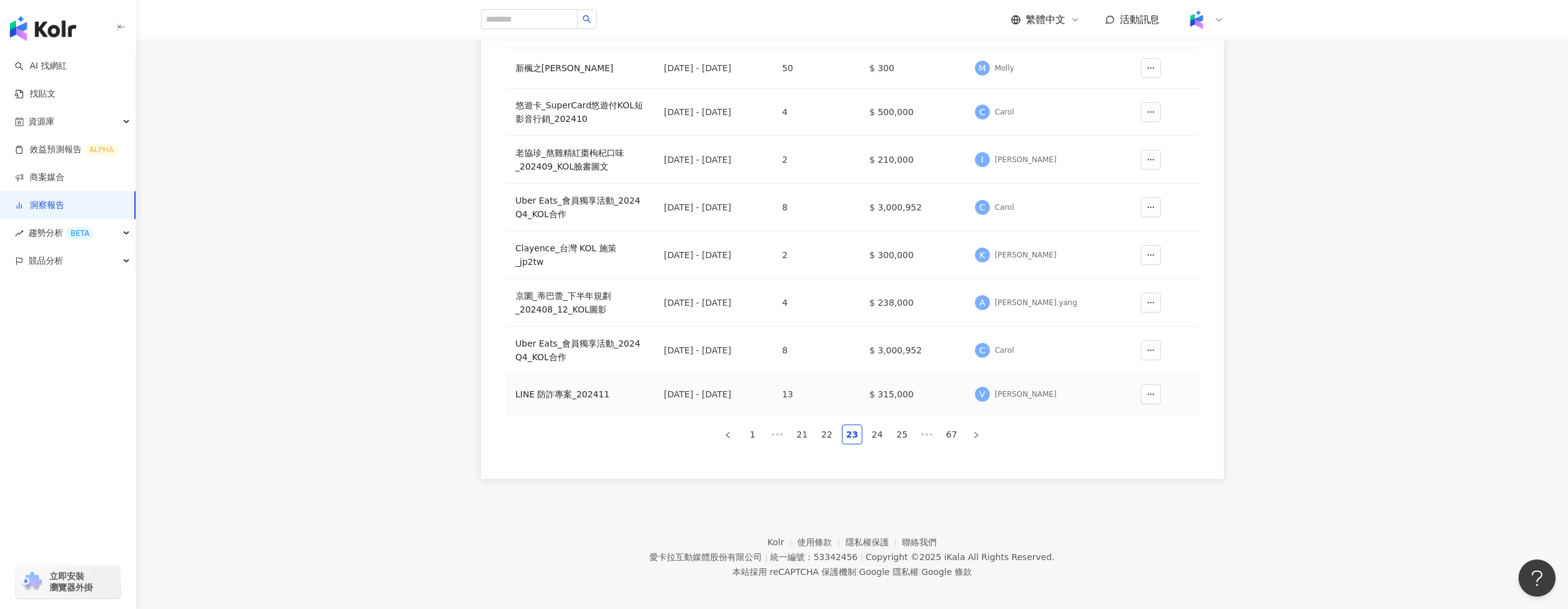
click at [578, 318] on div "LINE 防詐專案_202411" at bounding box center [580, 394] width 129 height 14
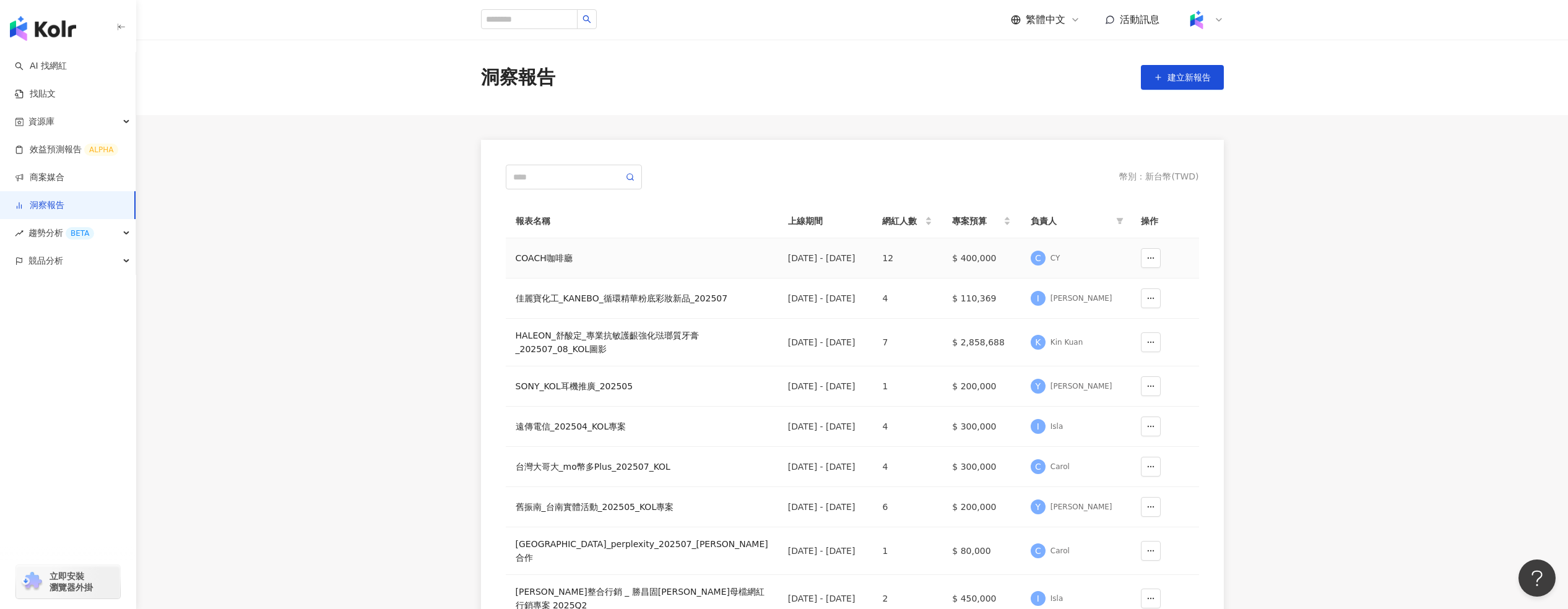
click at [551, 255] on div "COACH咖啡廳" at bounding box center [642, 258] width 253 height 14
